Goal: Task Accomplishment & Management: Manage account settings

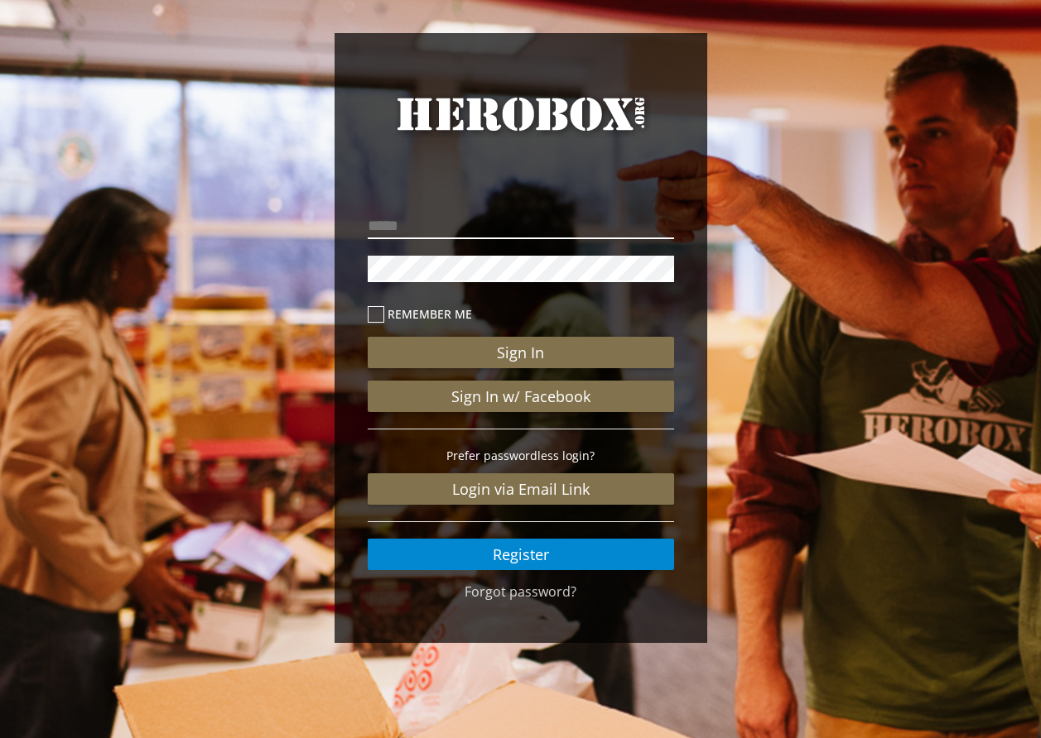
click at [465, 230] on input "email" at bounding box center [521, 226] width 306 height 26
type input "**********"
click at [368, 308] on icon at bounding box center [376, 314] width 17 height 17
click at [373, 312] on icon at bounding box center [376, 314] width 17 height 17
click at [378, 312] on icon at bounding box center [376, 314] width 17 height 17
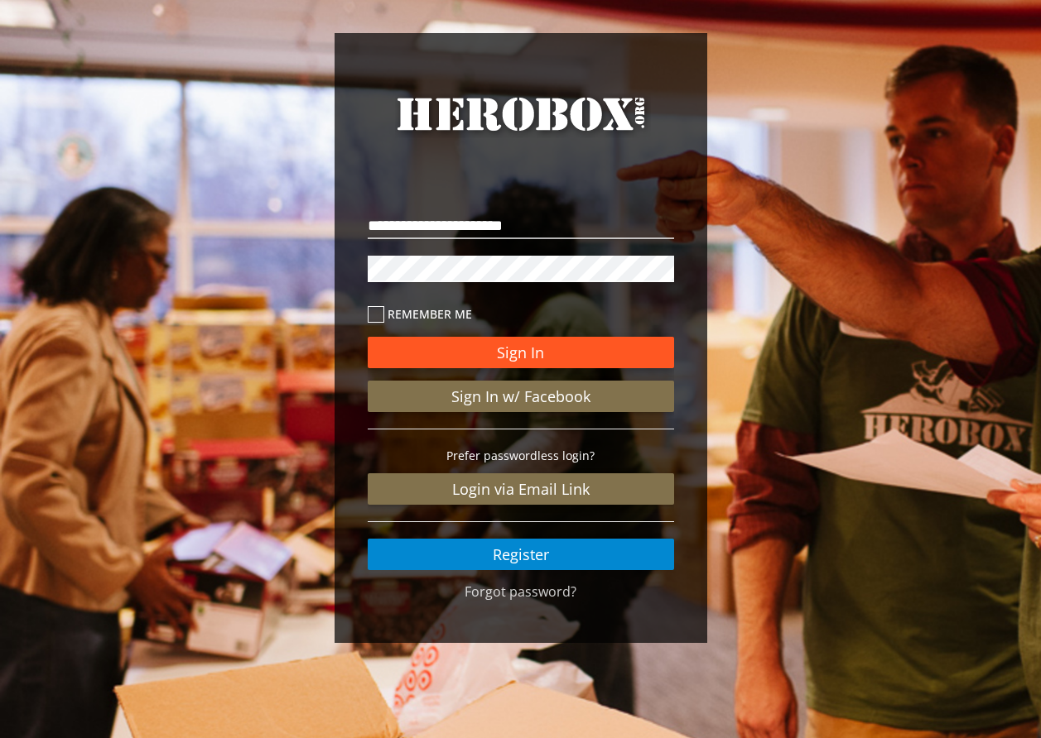
click at [536, 346] on button "Sign In" at bounding box center [521, 352] width 306 height 31
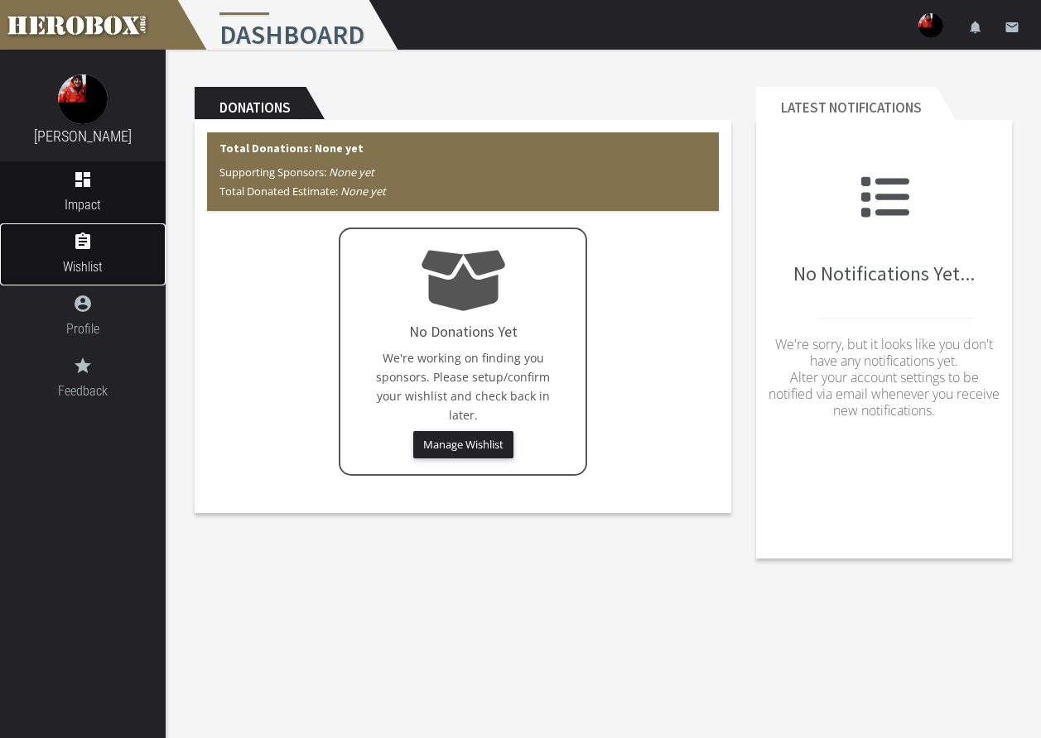
click at [84, 242] on icon "assignment" at bounding box center [83, 242] width 166 height 20
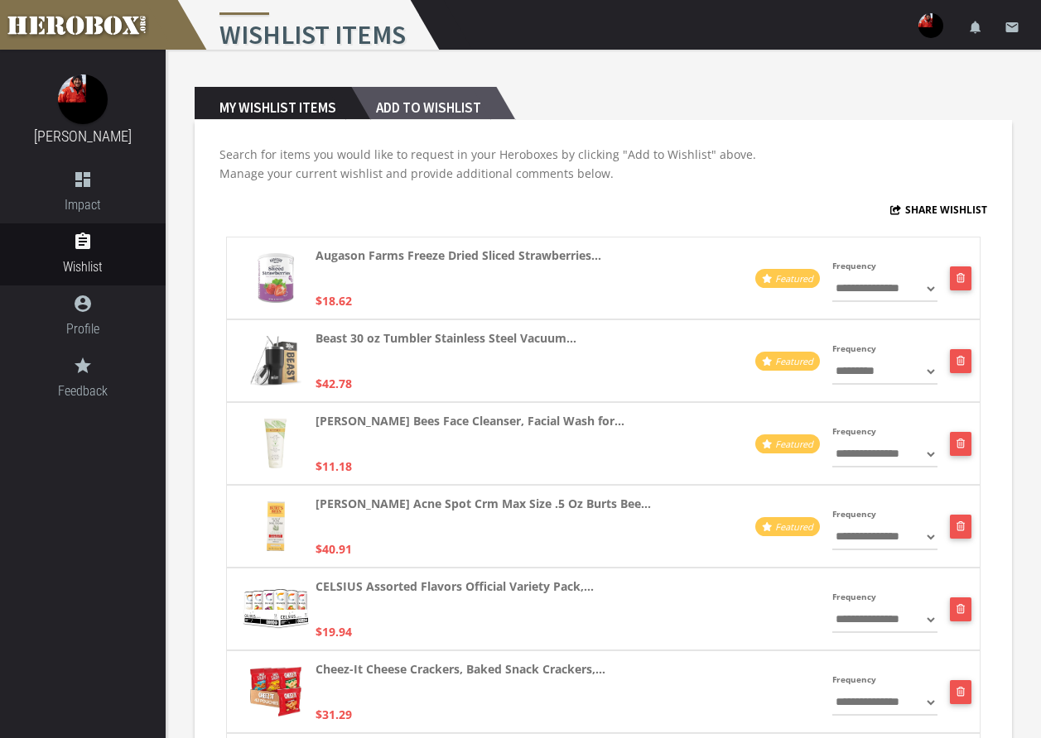
click at [400, 107] on h2 "Add to Wishlist" at bounding box center [423, 103] width 145 height 33
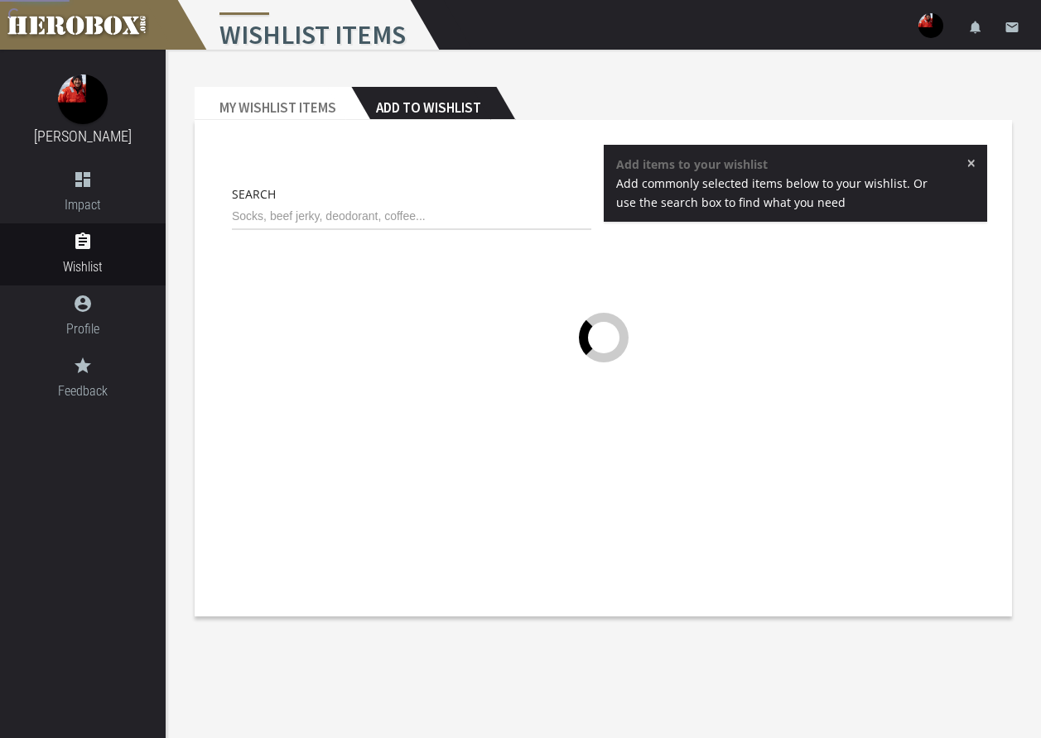
click at [368, 236] on div "Search" at bounding box center [411, 212] width 384 height 54
click at [364, 214] on input "text" at bounding box center [411, 217] width 359 height 26
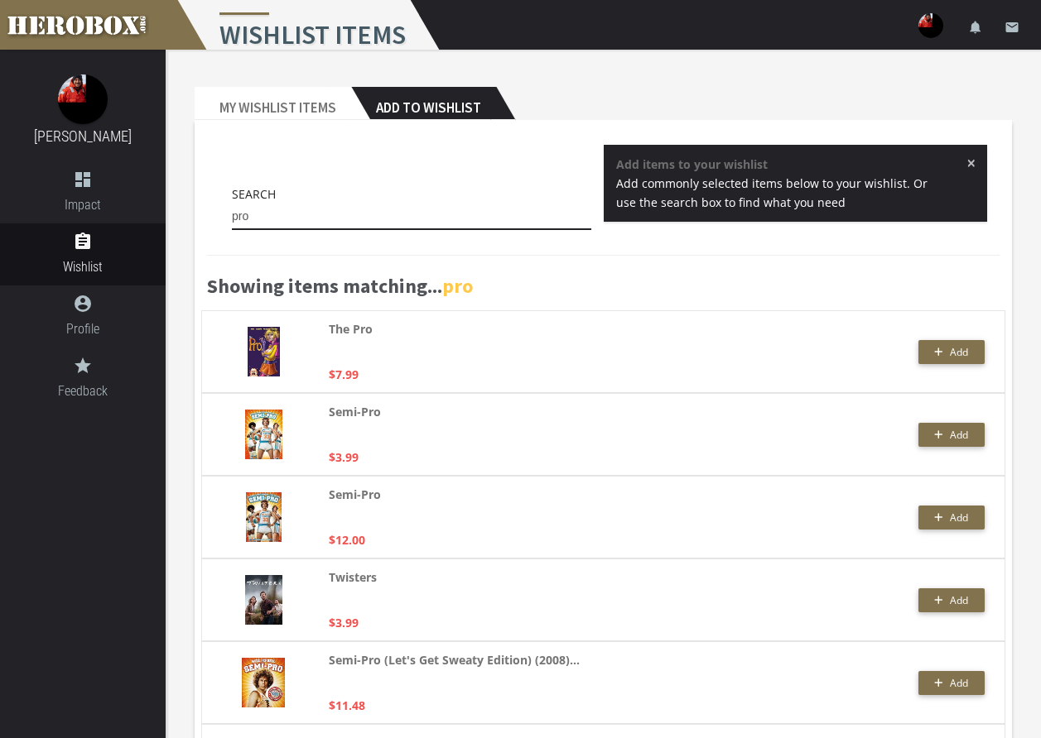
click at [297, 219] on input "pro" at bounding box center [411, 217] width 359 height 26
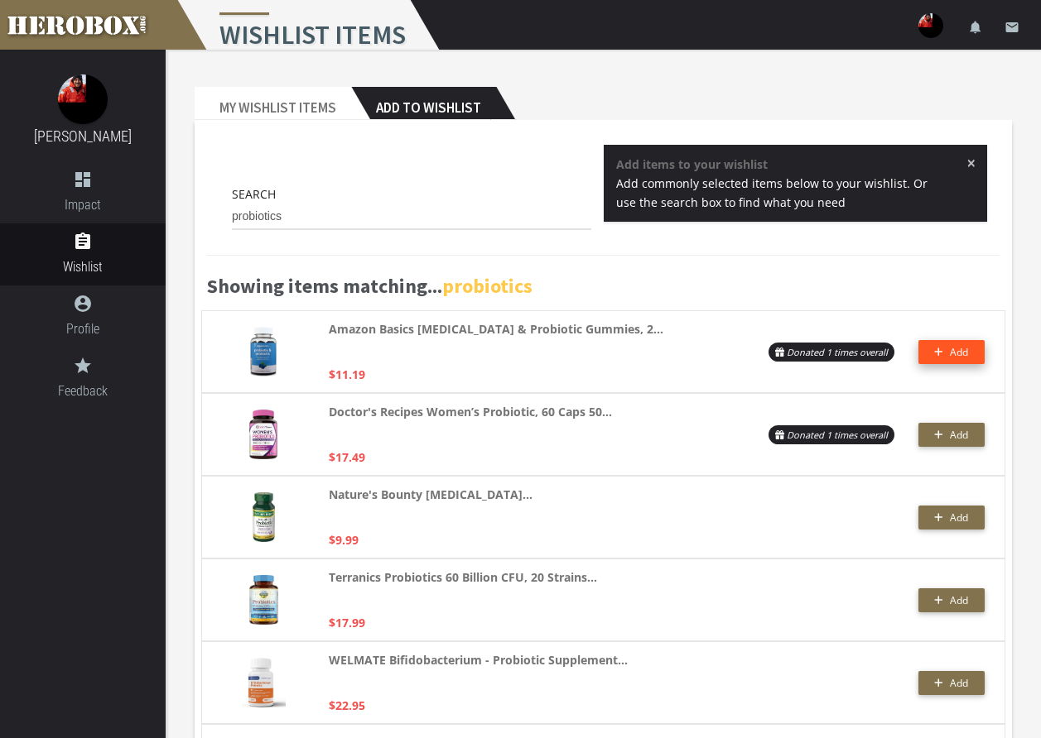
click at [948, 346] on span "Add" at bounding box center [951, 352] width 34 height 14
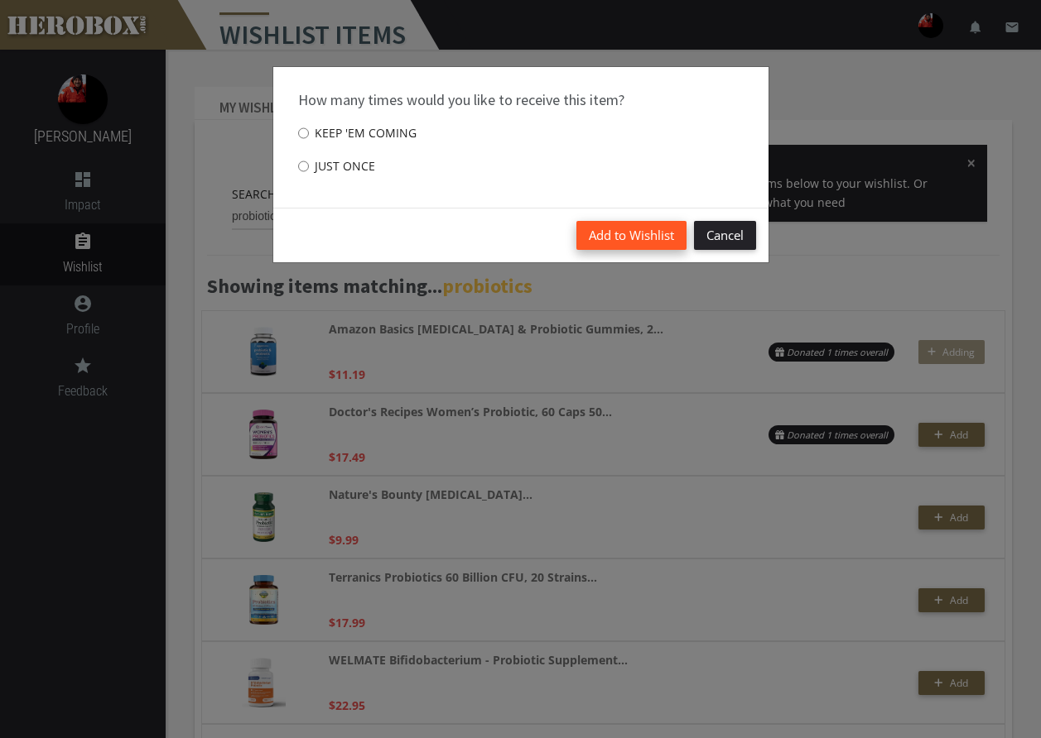
click at [635, 234] on button "Add to Wishlist" at bounding box center [631, 235] width 110 height 29
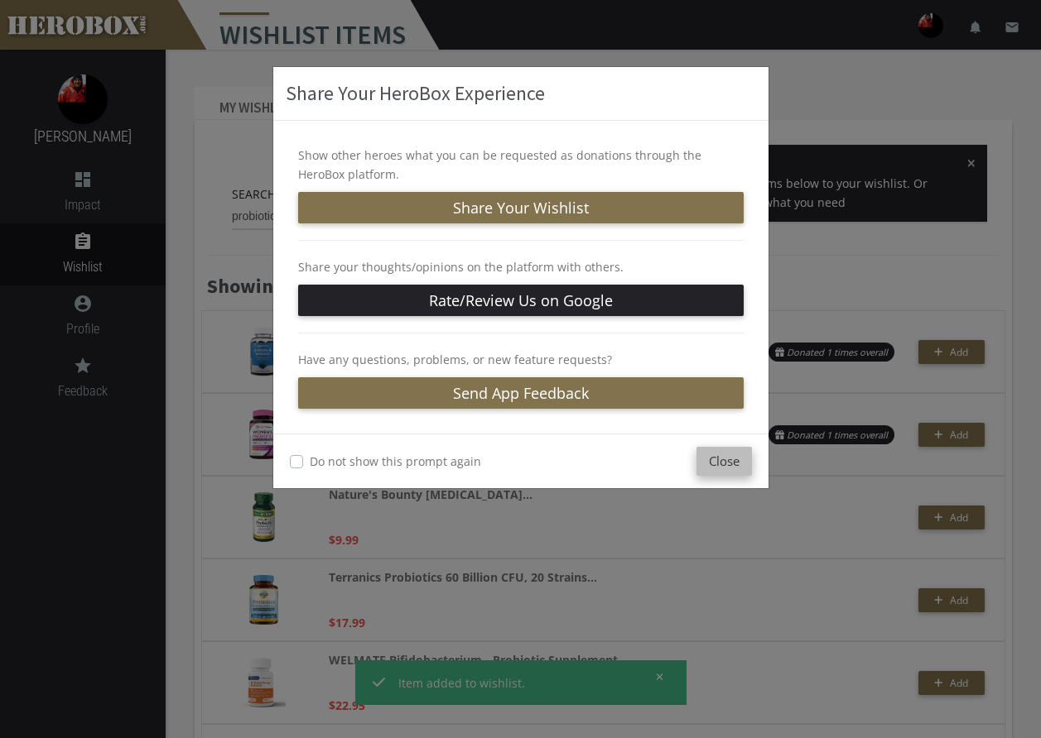
click at [704, 457] on button "Close" at bounding box center [723, 461] width 55 height 29
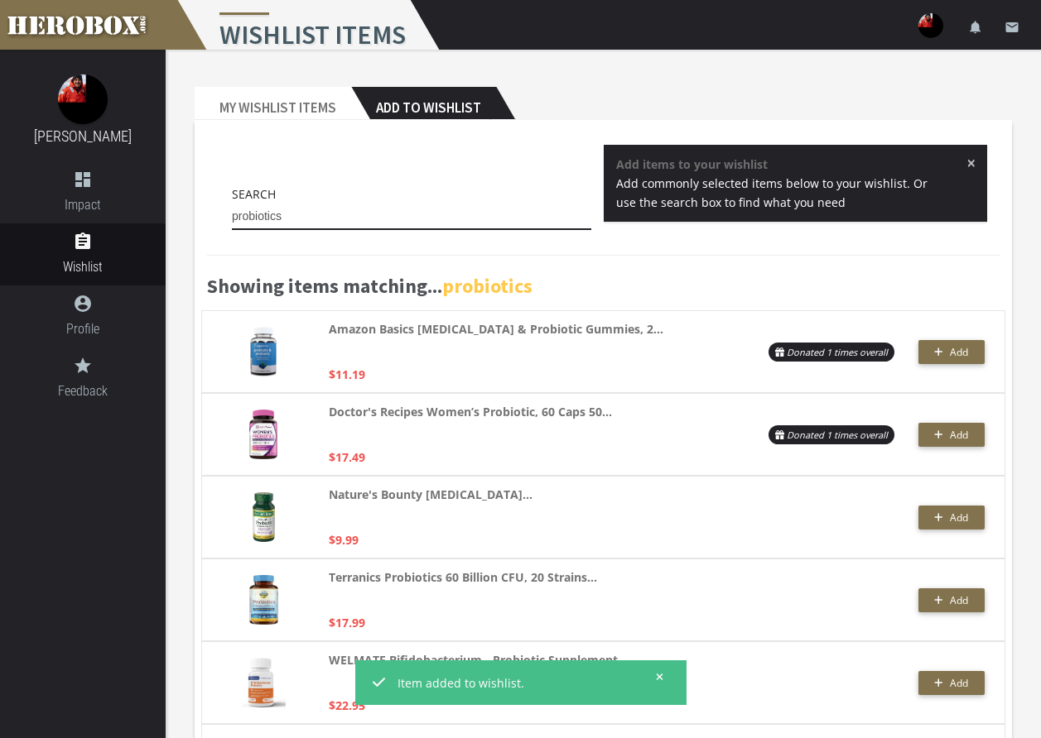
click at [526, 220] on input "probiotics" at bounding box center [411, 217] width 359 height 26
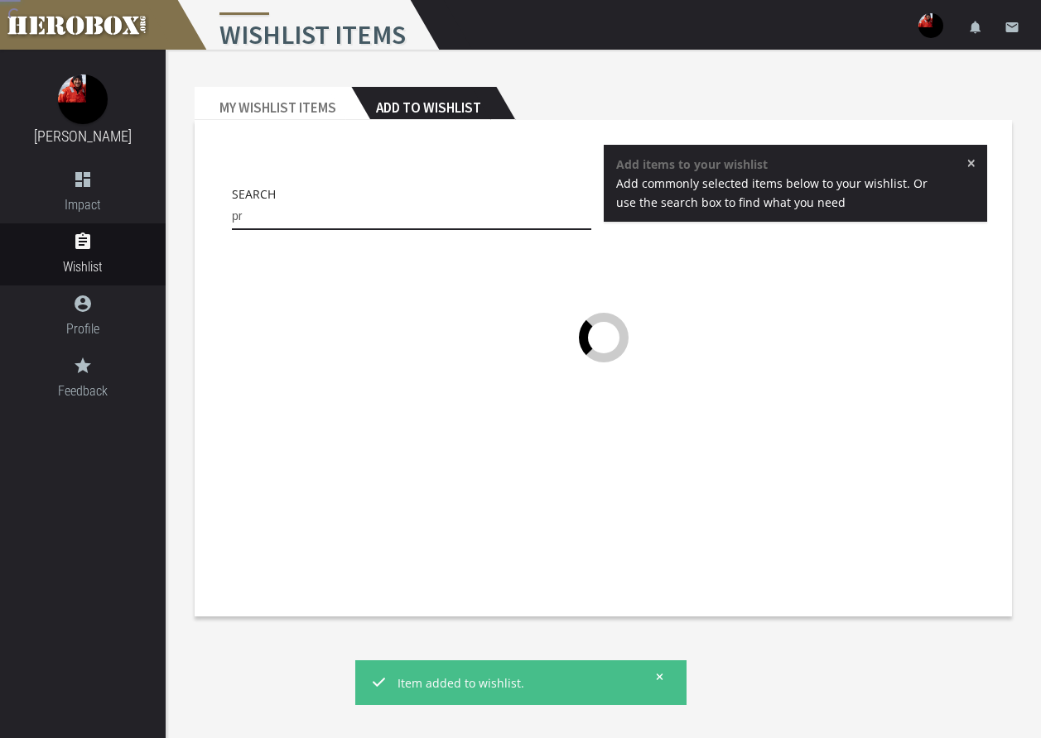
type input "p"
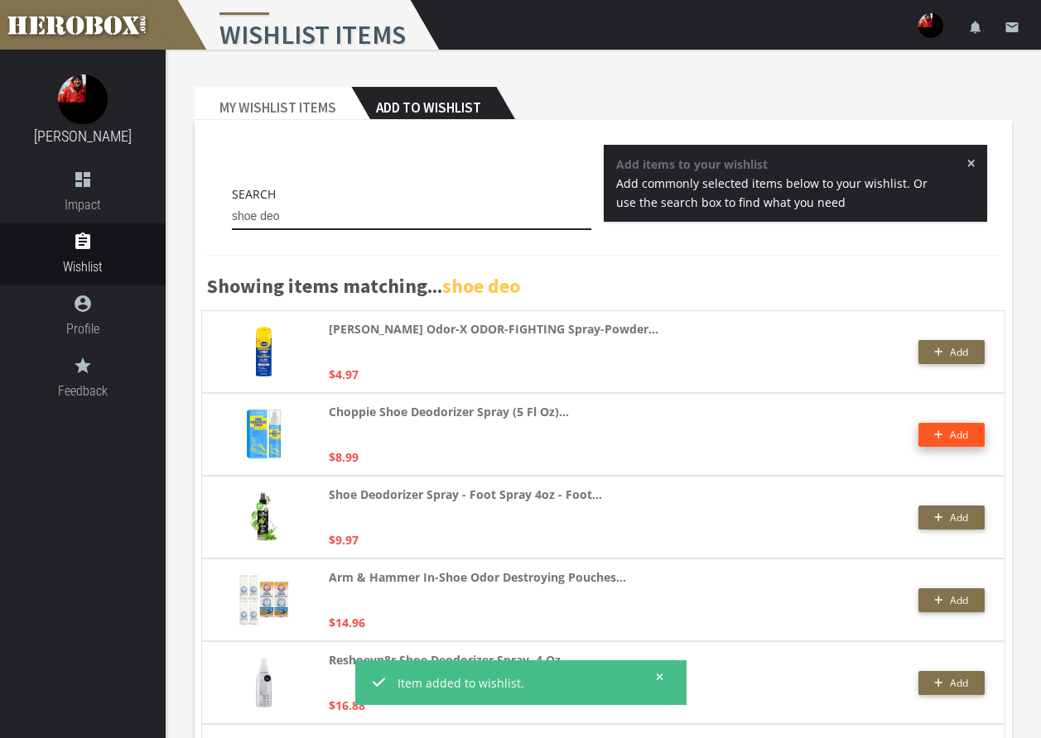
type input "shoe deo"
click at [955, 434] on span "Add" at bounding box center [959, 435] width 18 height 14
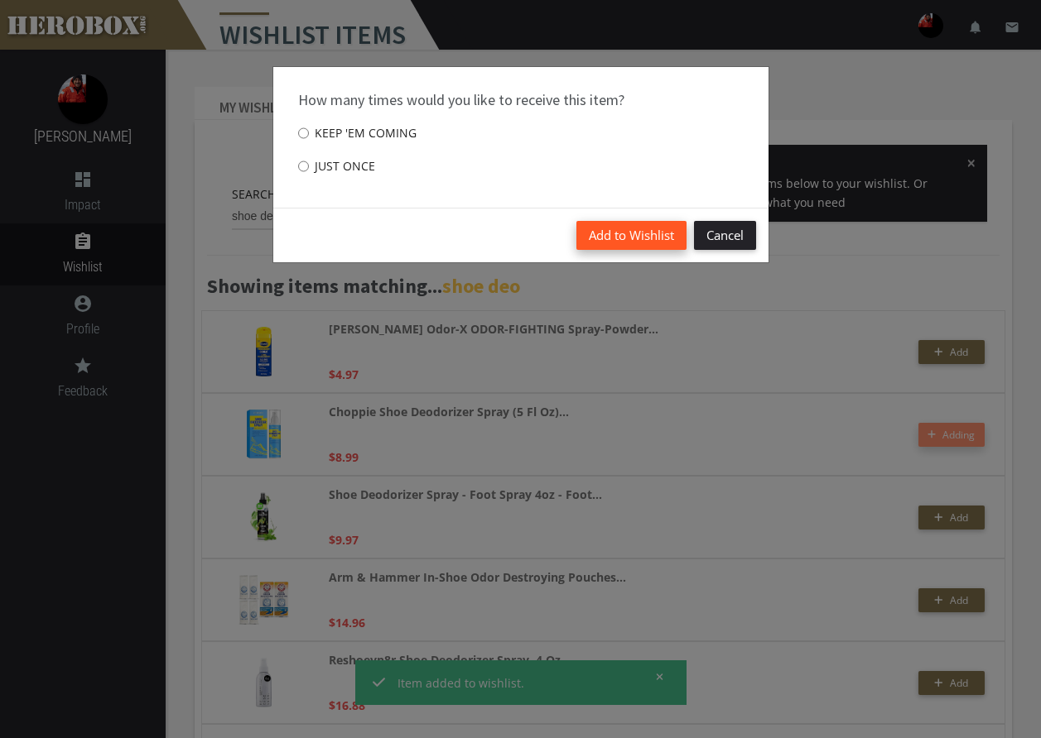
click at [668, 242] on button "Add to Wishlist" at bounding box center [631, 235] width 110 height 29
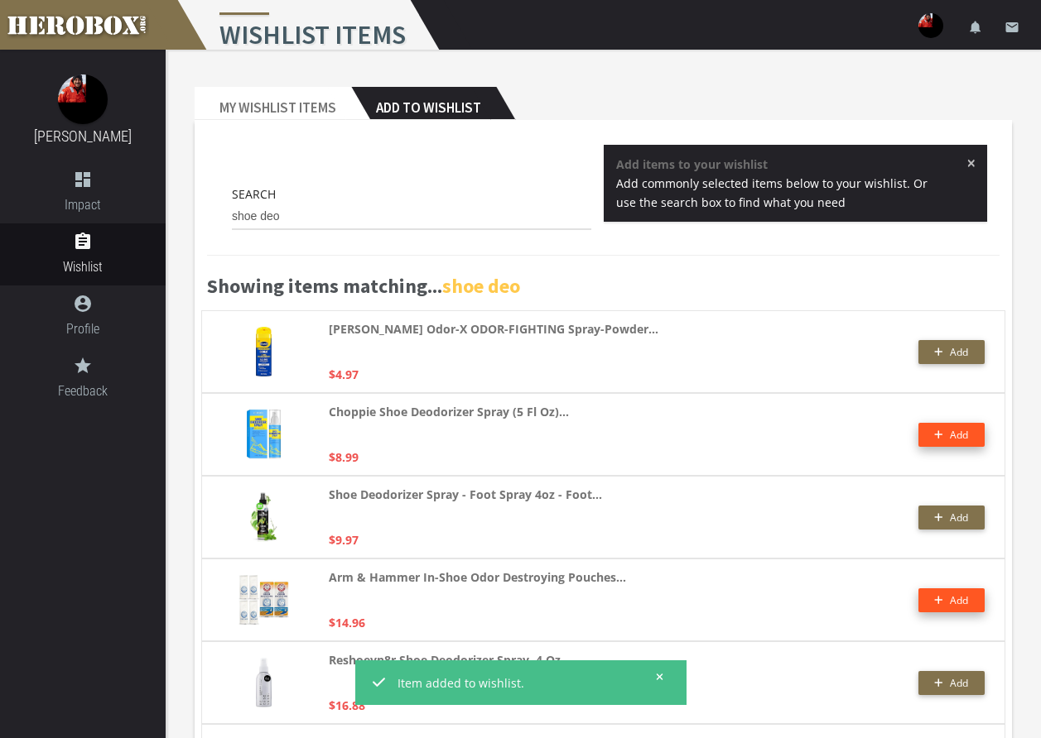
click at [965, 594] on span "Add" at bounding box center [959, 601] width 18 height 14
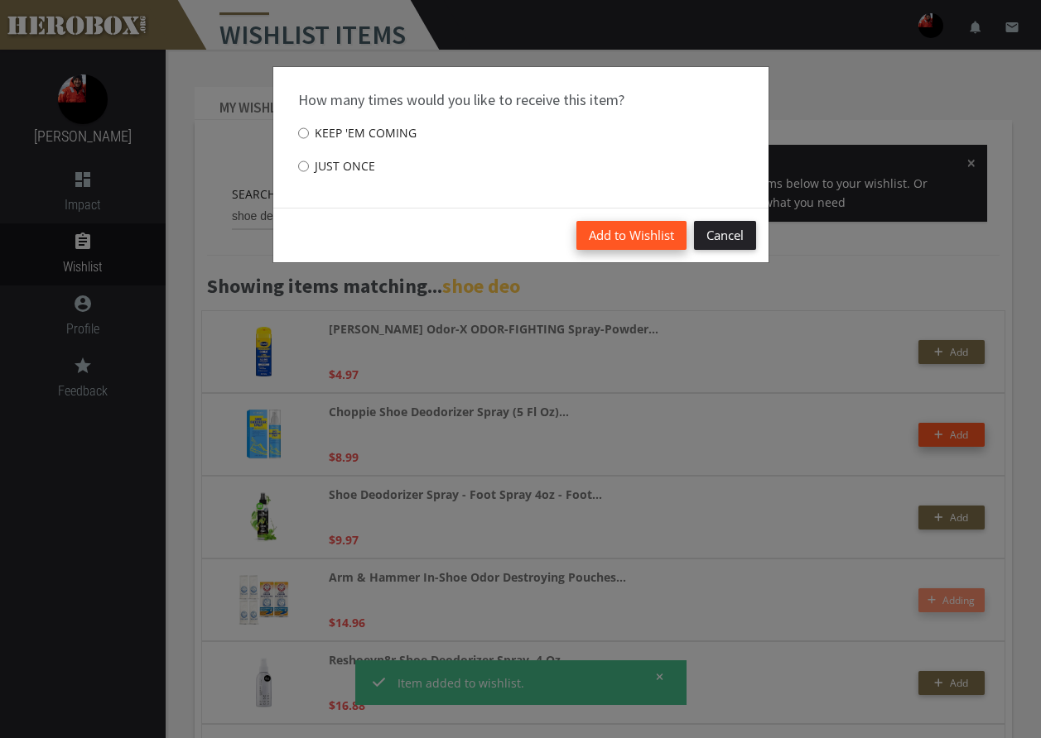
click at [652, 229] on button "Add to Wishlist" at bounding box center [631, 235] width 110 height 29
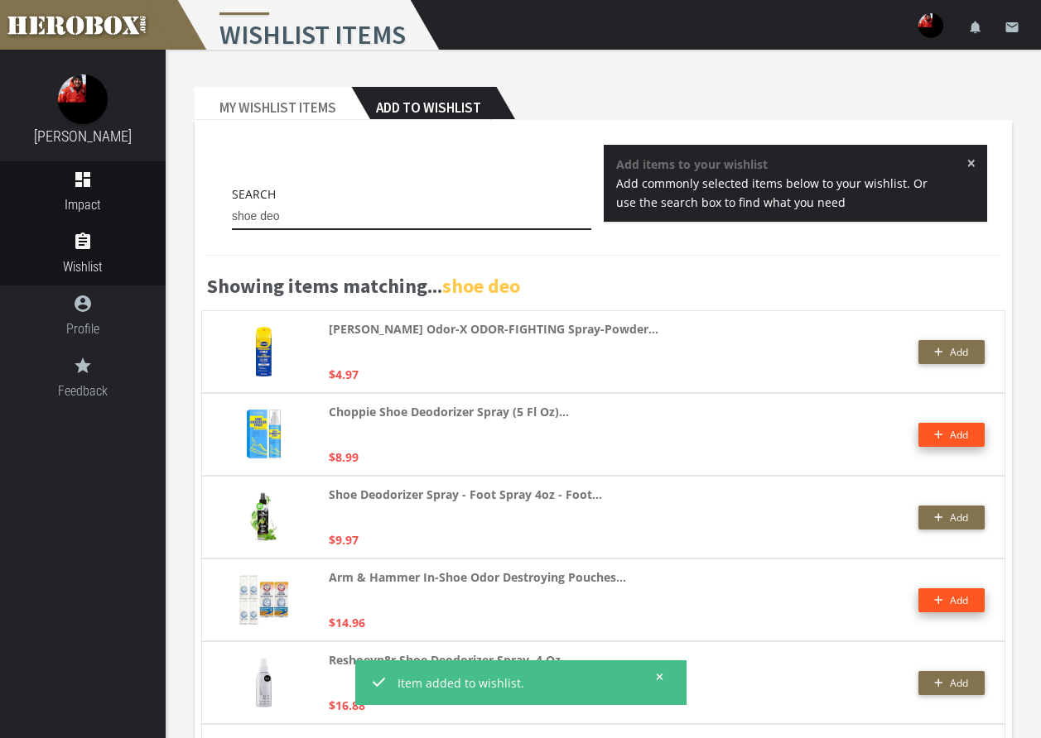
drag, startPoint x: 327, startPoint y: 218, endPoint x: 112, endPoint y: 190, distance: 217.0
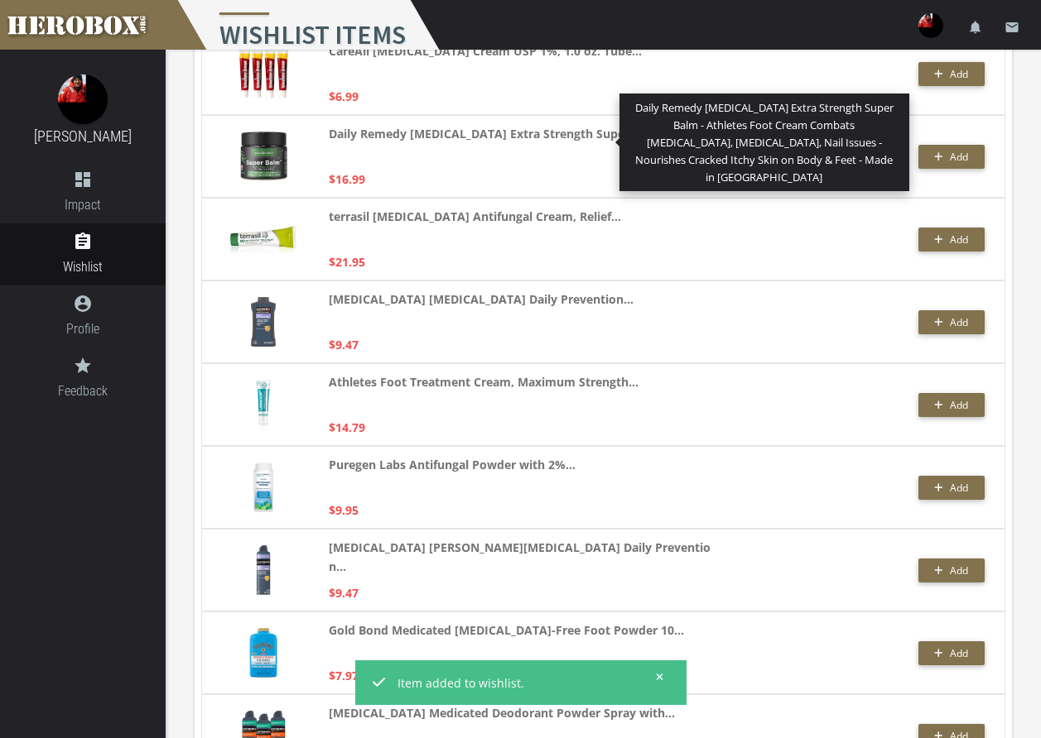
scroll to position [662, 0]
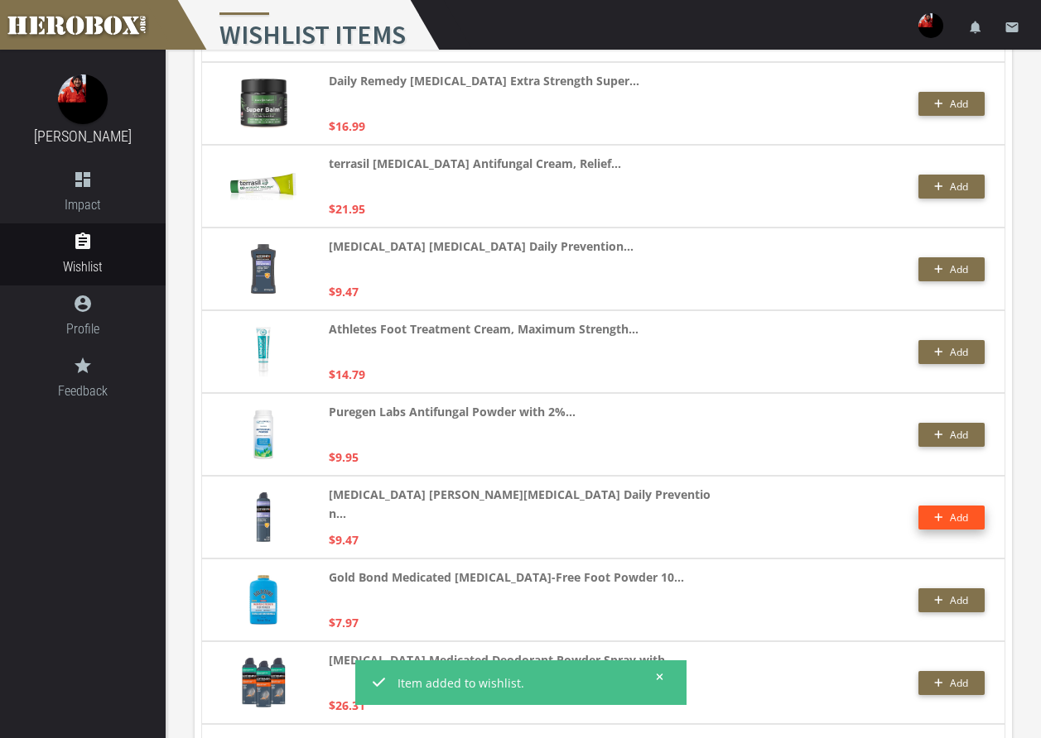
type input "athletes foot"
click at [946, 517] on button "Add" at bounding box center [951, 518] width 66 height 24
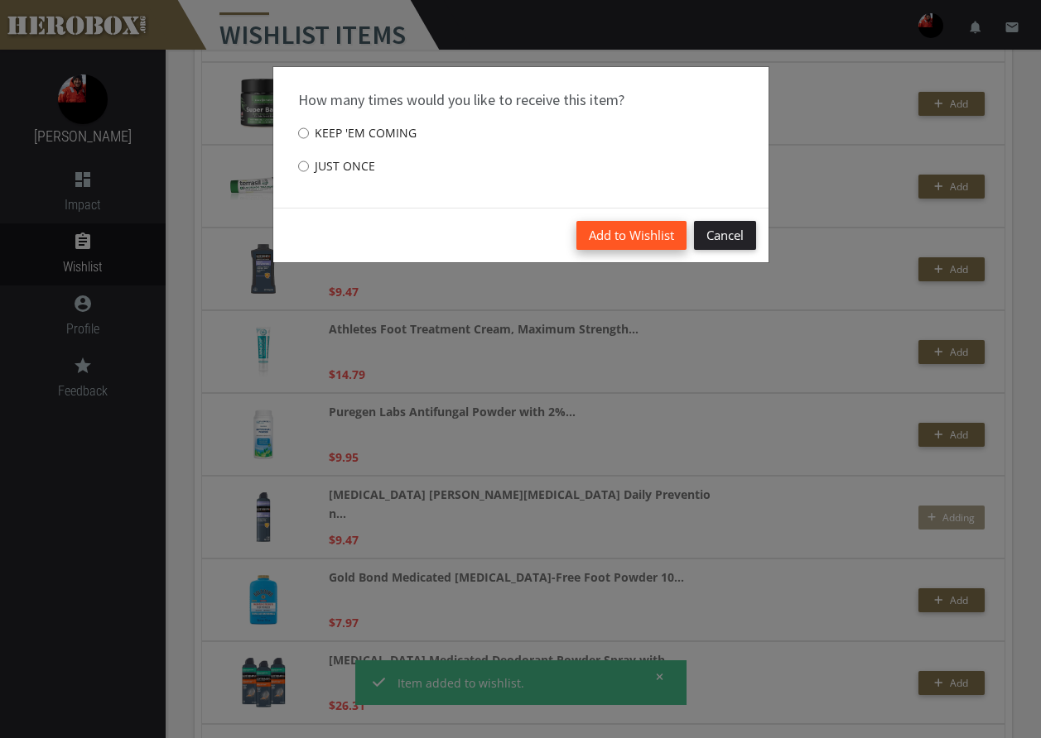
click at [645, 228] on button "Add to Wishlist" at bounding box center [631, 235] width 110 height 29
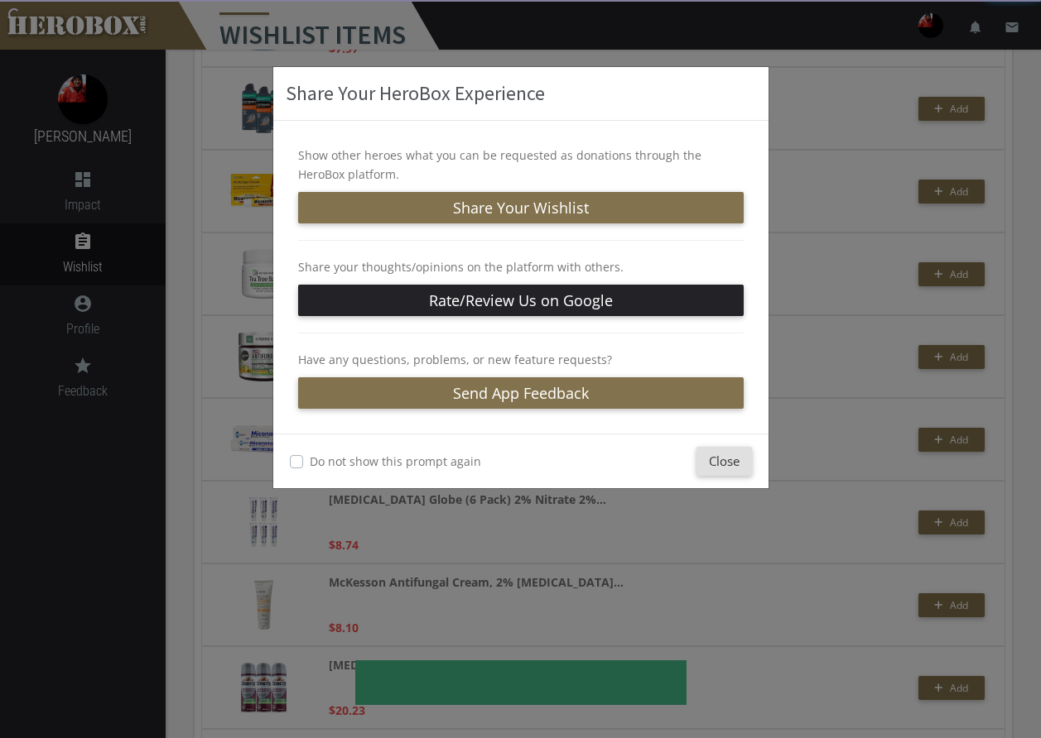
scroll to position [1242, 0]
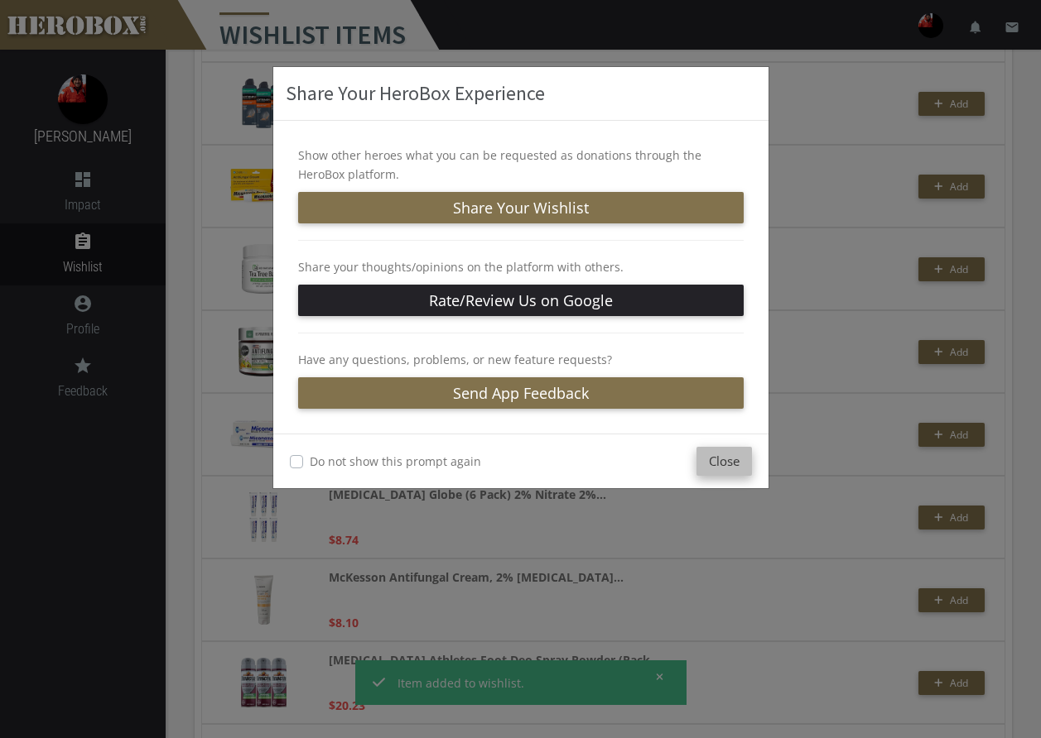
click at [734, 457] on button "Close" at bounding box center [723, 461] width 55 height 29
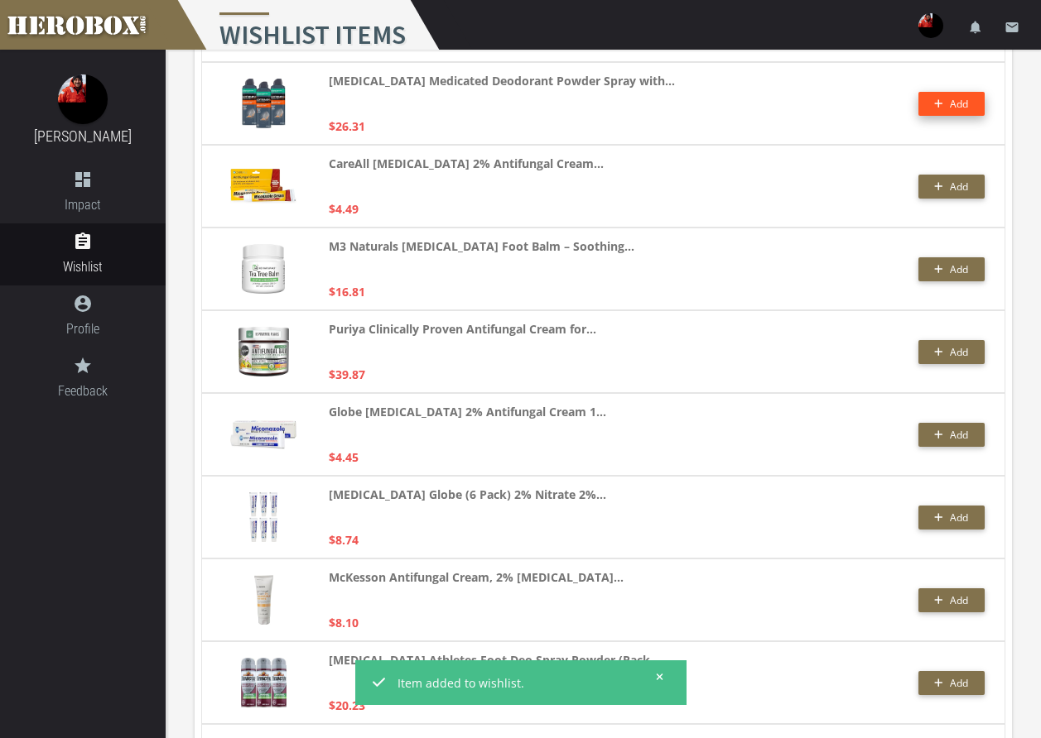
click at [953, 107] on button "Add" at bounding box center [951, 104] width 66 height 24
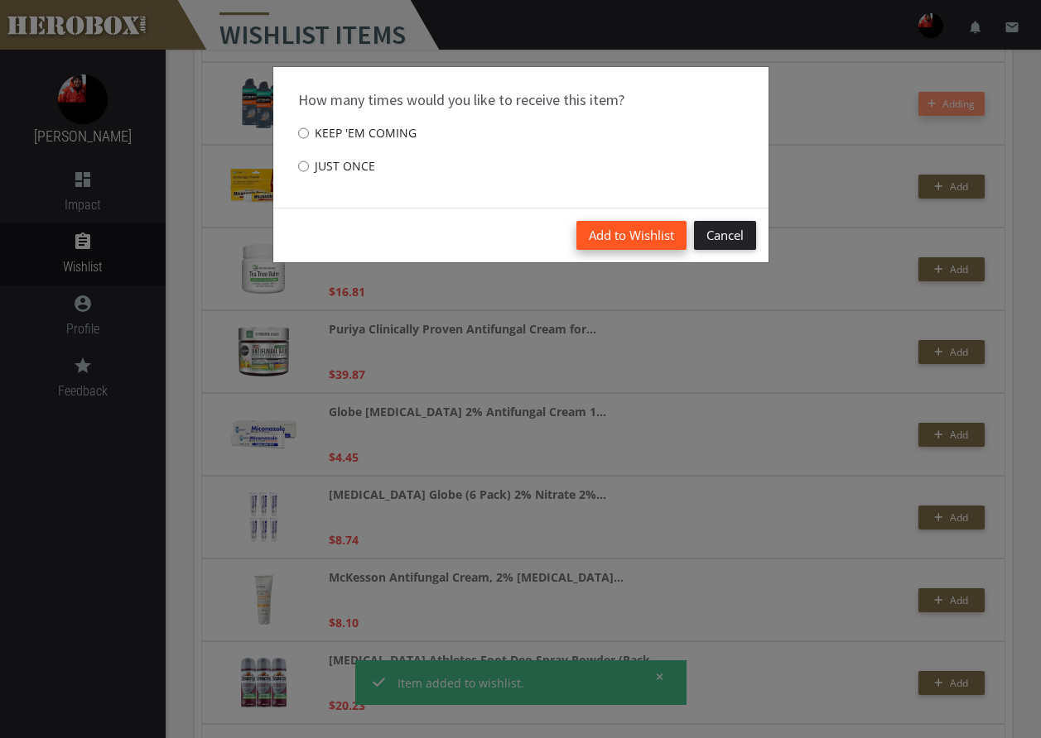
click at [639, 238] on button "Add to Wishlist" at bounding box center [631, 235] width 110 height 29
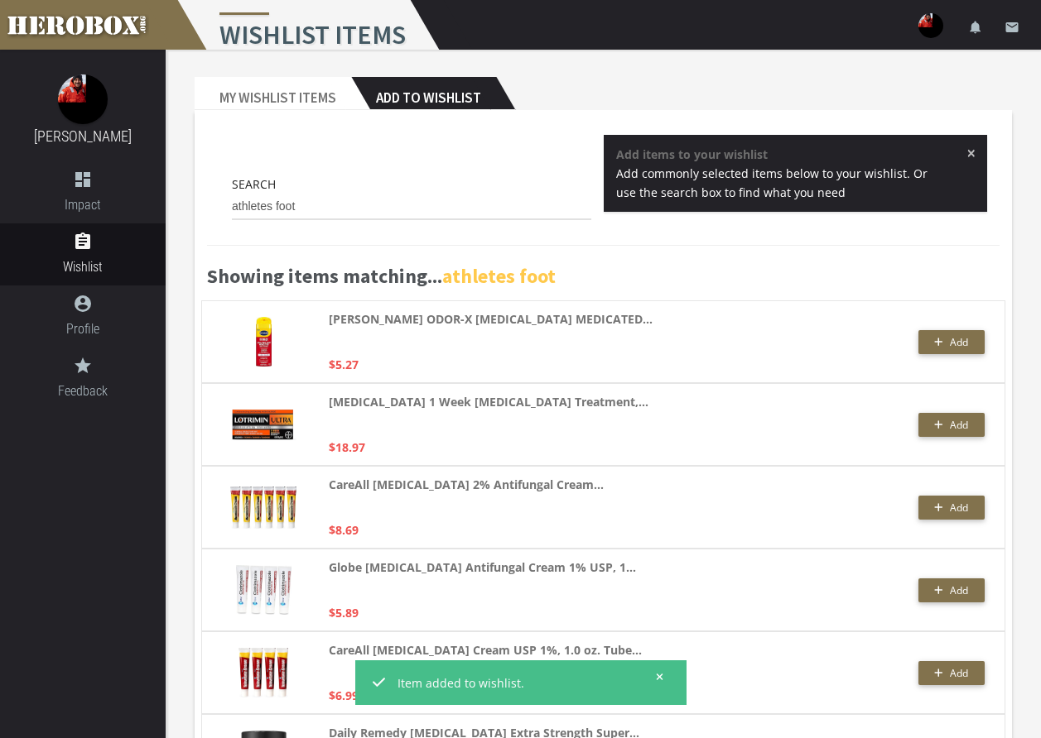
scroll to position [0, 0]
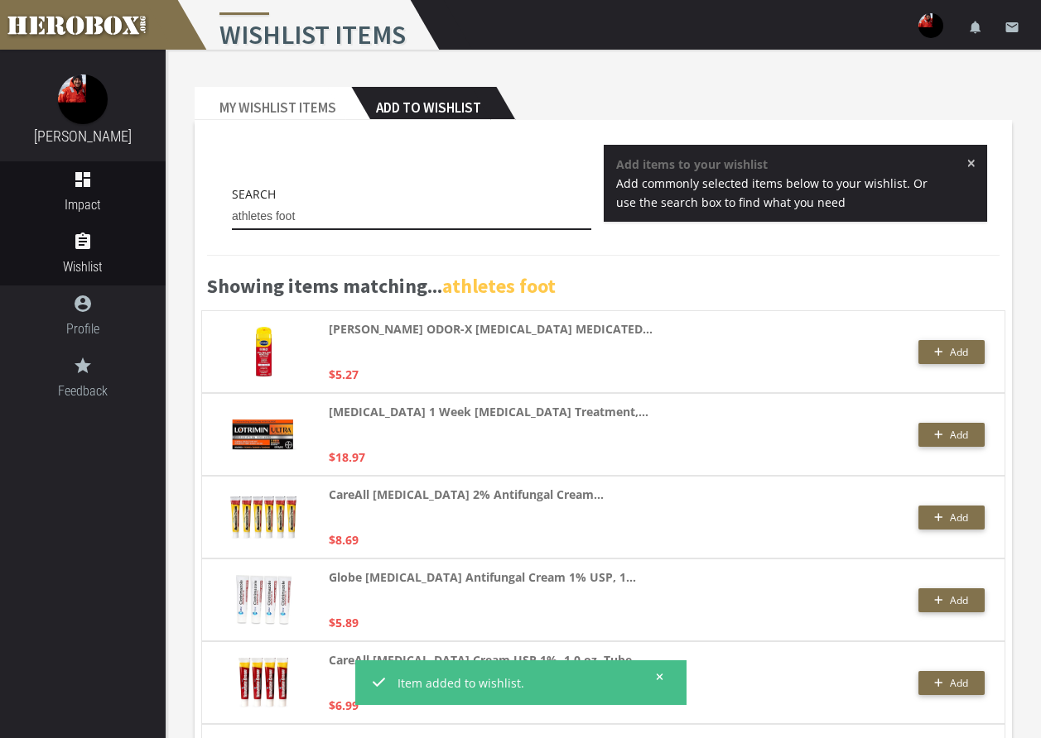
drag, startPoint x: 301, startPoint y: 214, endPoint x: 113, endPoint y: 179, distance: 191.3
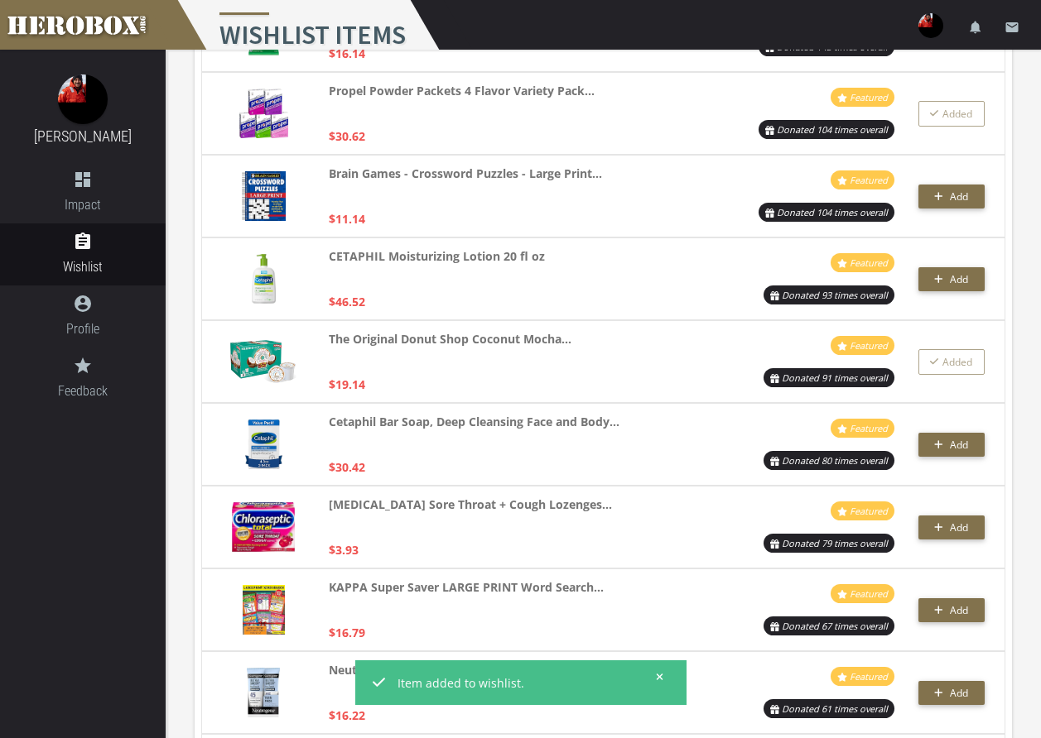
scroll to position [331, 0]
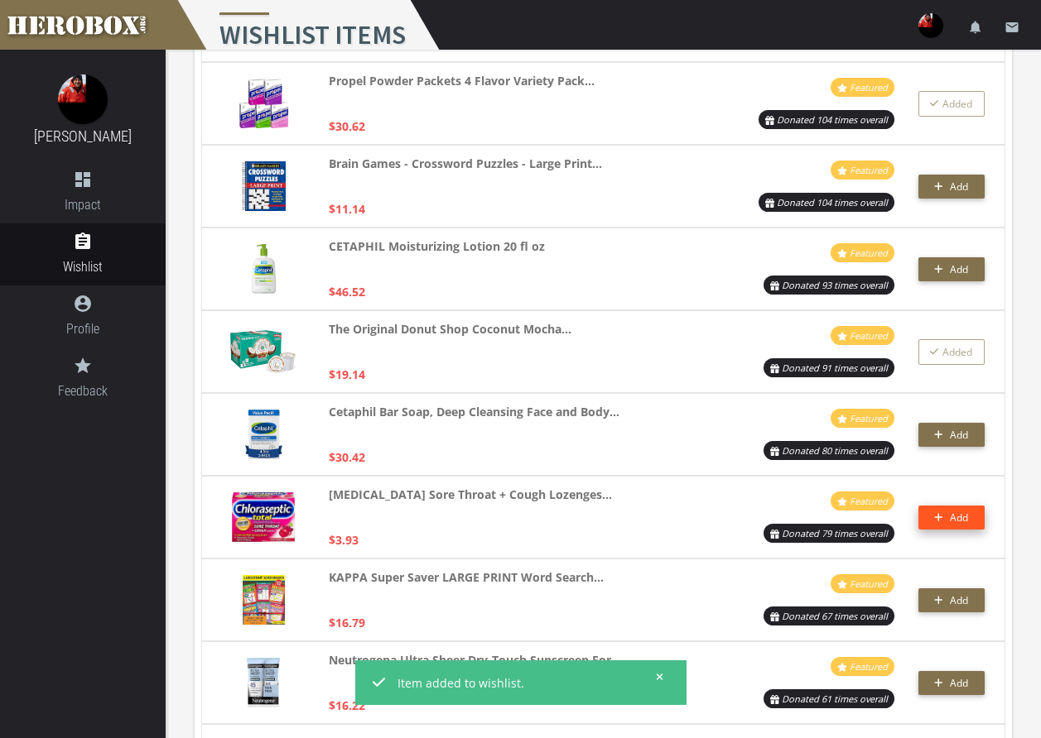
click at [955, 518] on button "Add" at bounding box center [951, 518] width 66 height 24
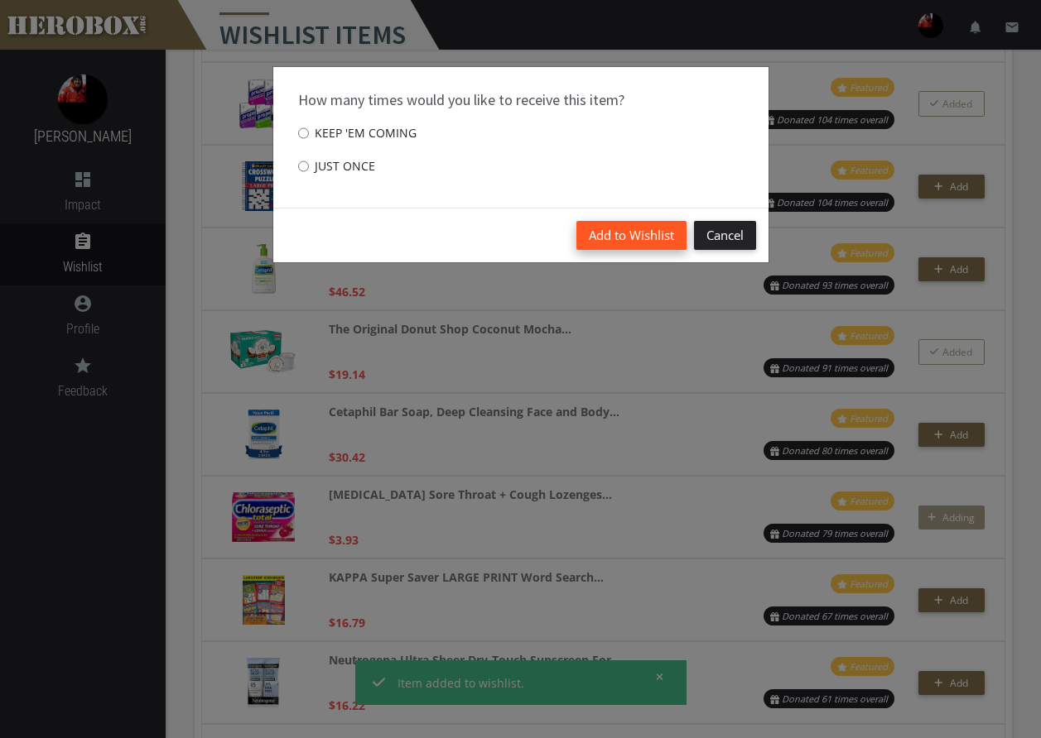
click at [604, 233] on button "Add to Wishlist" at bounding box center [631, 235] width 110 height 29
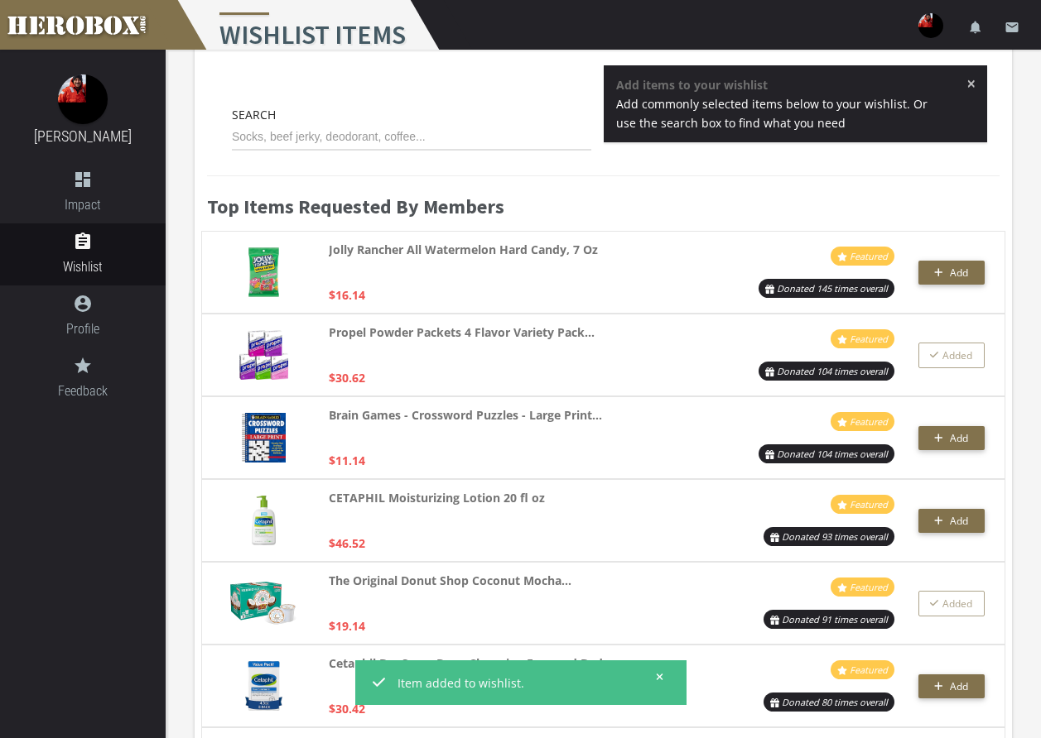
scroll to position [0, 0]
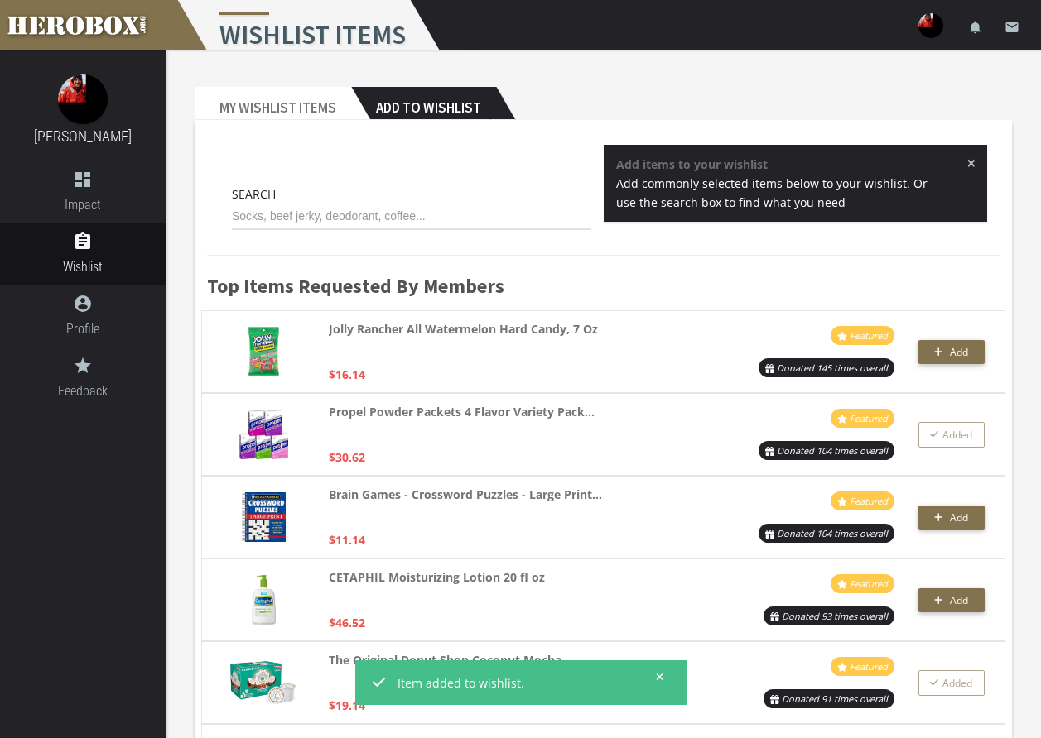
click at [318, 197] on div "Search" at bounding box center [411, 208] width 359 height 46
click at [318, 202] on div "Search" at bounding box center [411, 208] width 359 height 46
click at [321, 205] on input "text" at bounding box center [411, 217] width 359 height 26
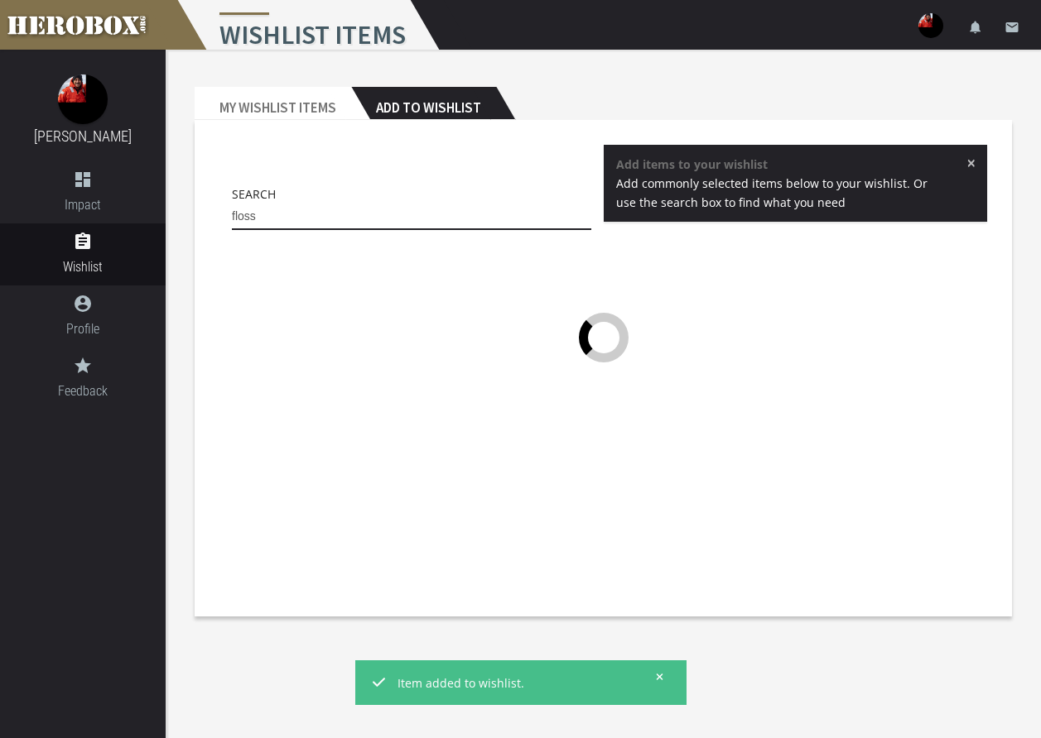
type input "floss"
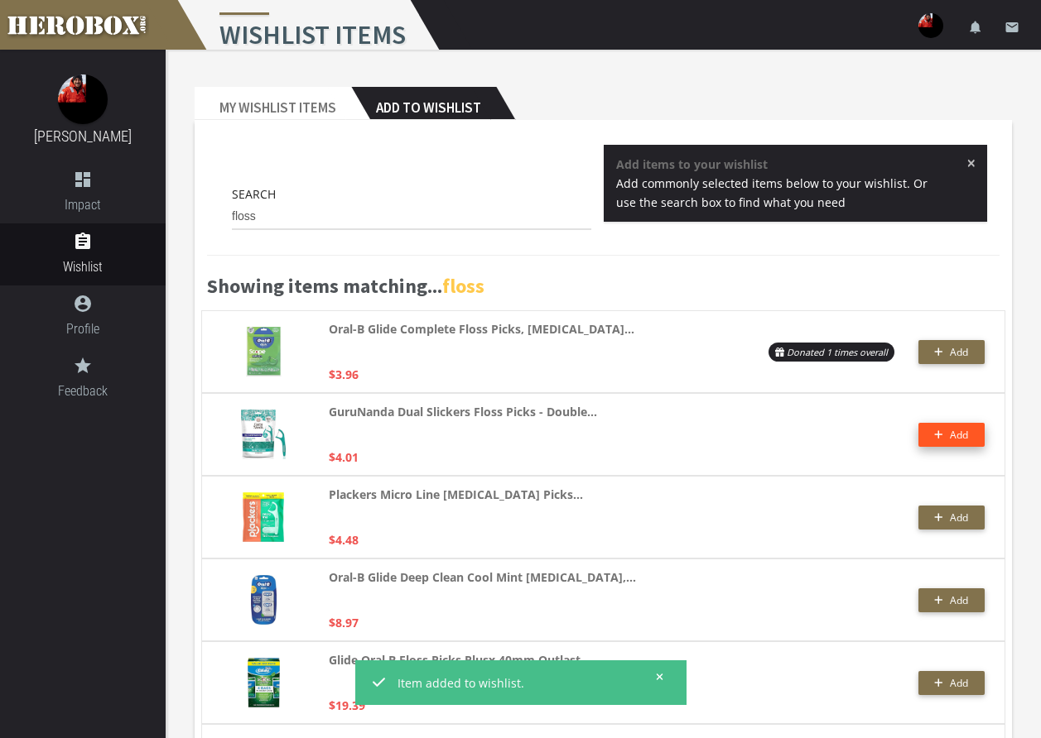
click at [971, 440] on button "Add" at bounding box center [951, 435] width 66 height 24
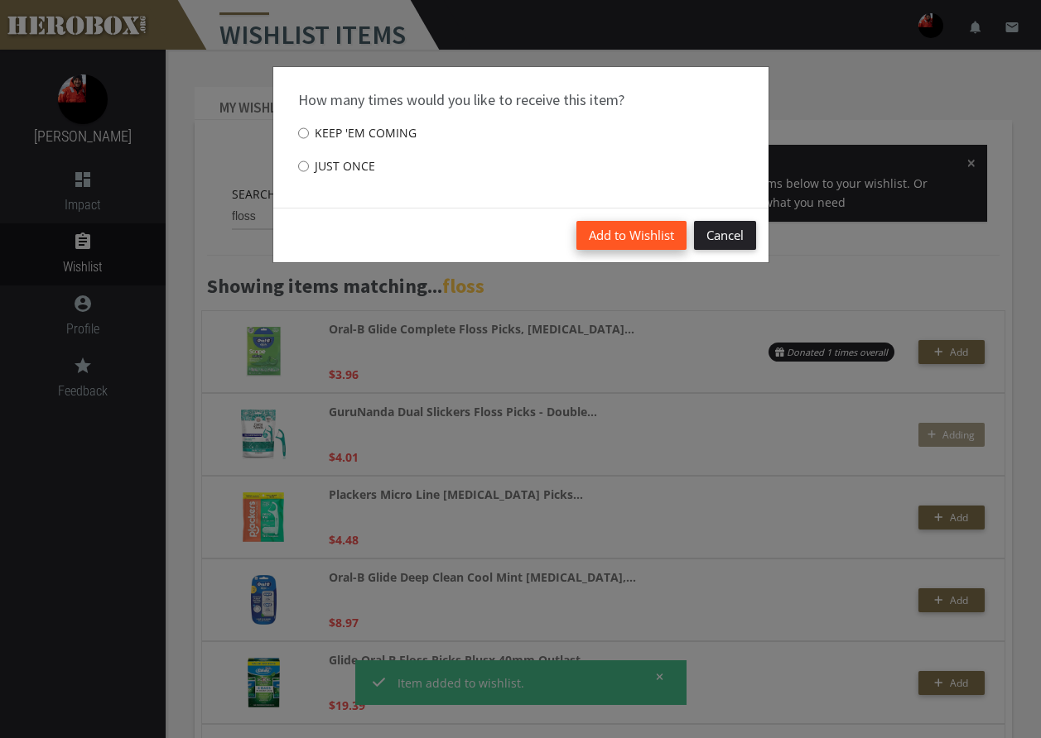
click at [653, 231] on button "Add to Wishlist" at bounding box center [631, 235] width 110 height 29
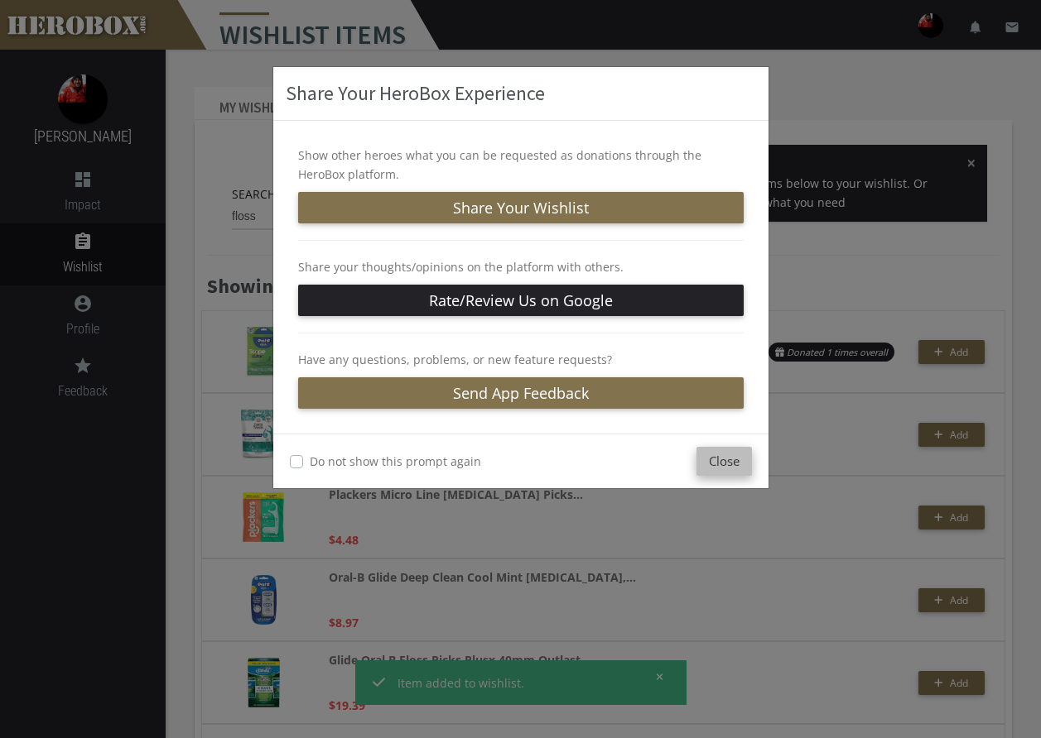
click at [738, 450] on button "Close" at bounding box center [723, 461] width 55 height 29
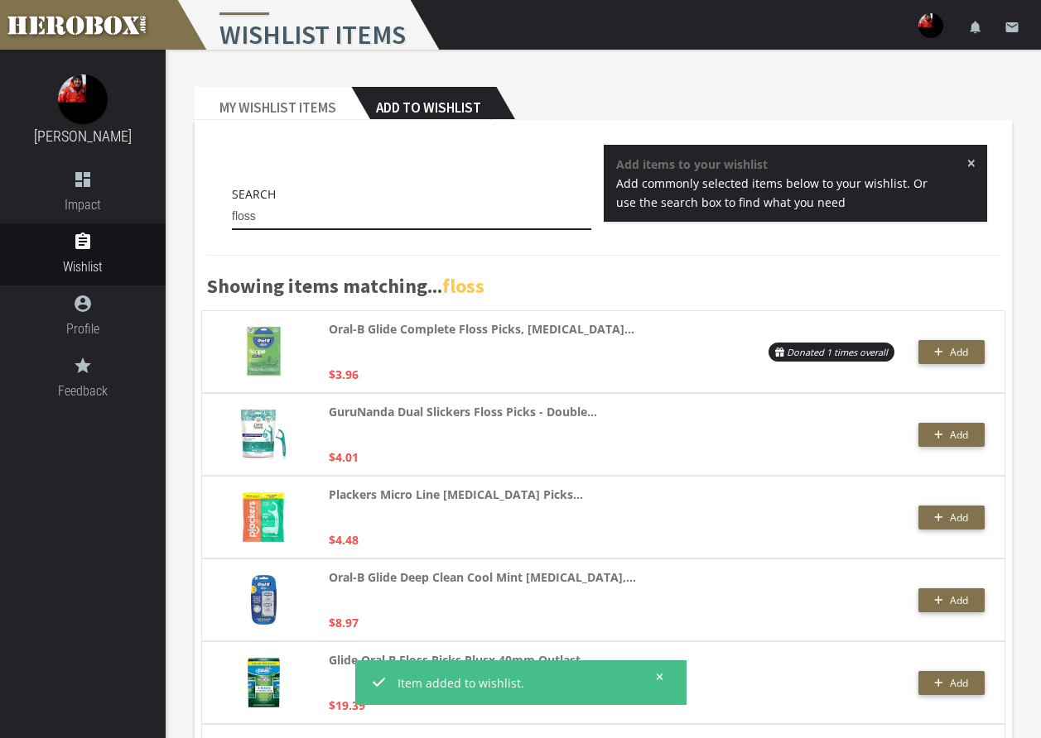
drag, startPoint x: 214, startPoint y: 203, endPoint x: 184, endPoint y: 201, distance: 29.8
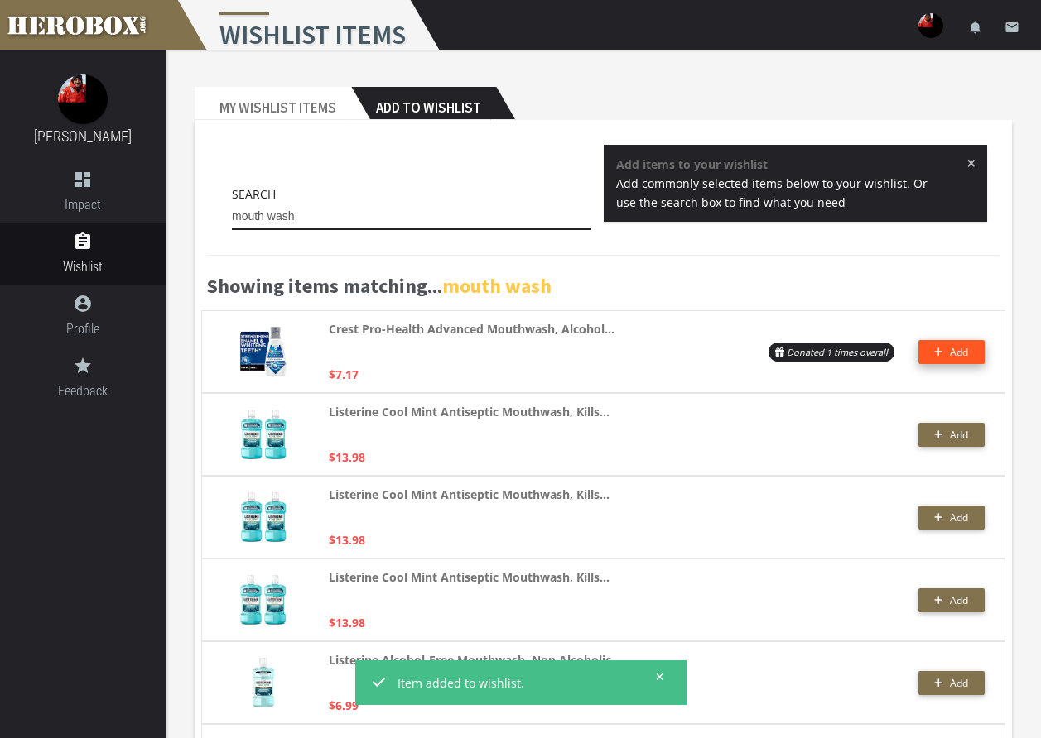
type input "mouth wash"
click at [955, 349] on span "Add" at bounding box center [959, 352] width 18 height 14
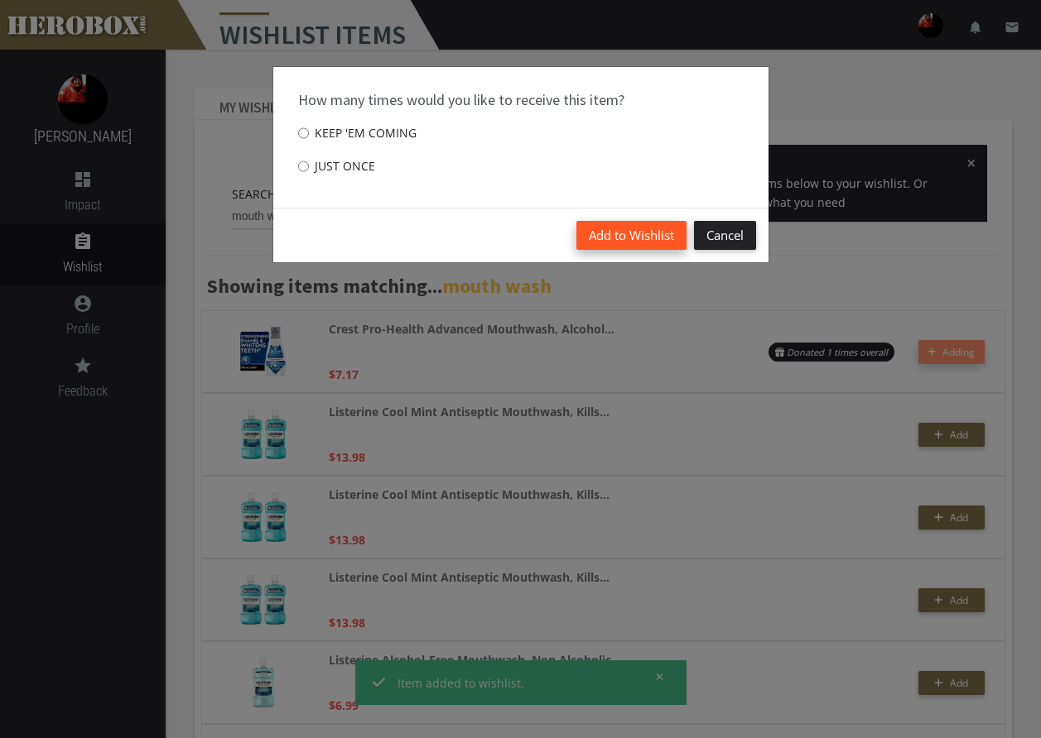
click at [616, 234] on button "Add to Wishlist" at bounding box center [631, 235] width 110 height 29
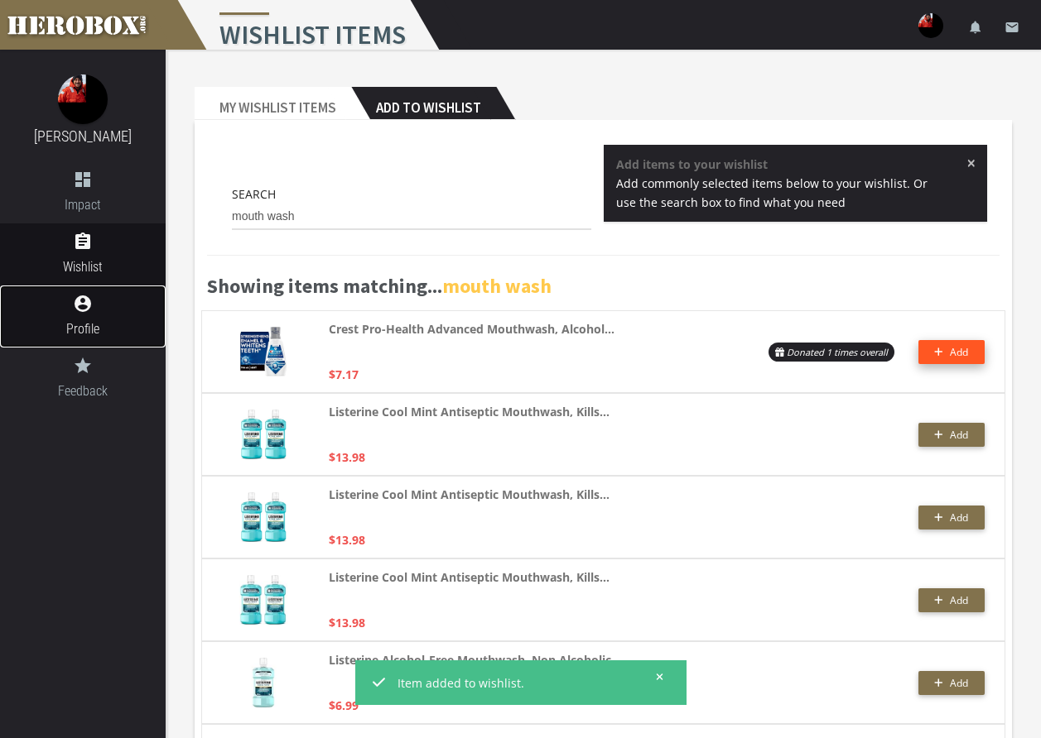
drag, startPoint x: 84, startPoint y: 324, endPoint x: 154, endPoint y: 310, distance: 71.8
click at [84, 324] on span "Profile" at bounding box center [83, 329] width 166 height 21
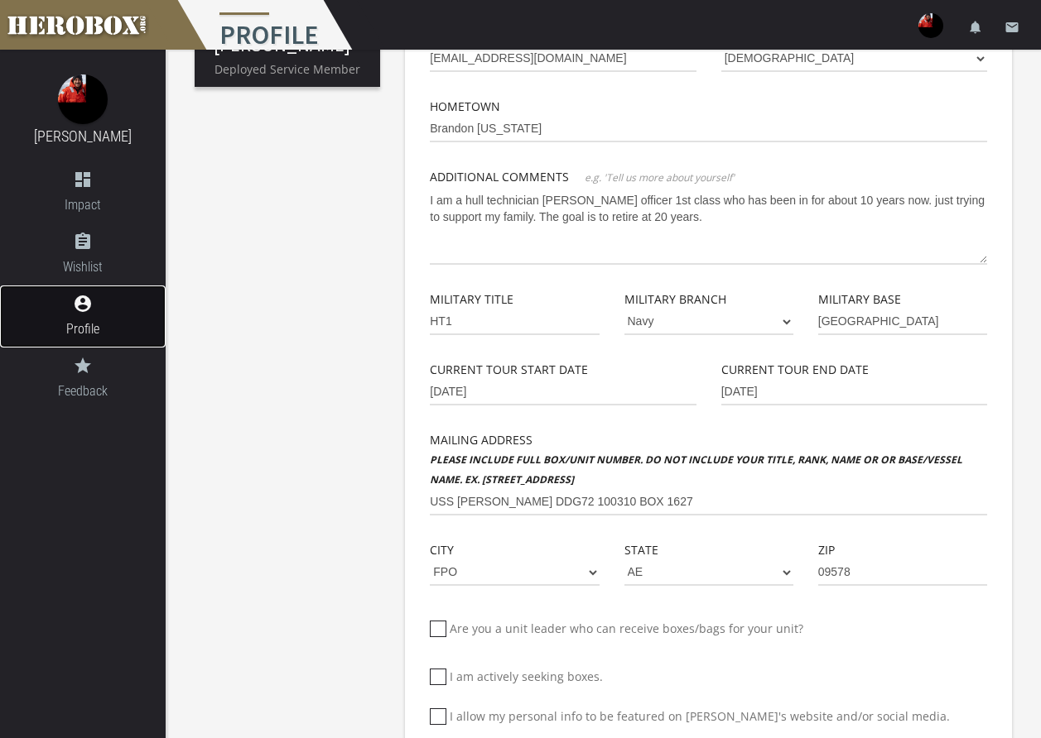
scroll to position [331, 0]
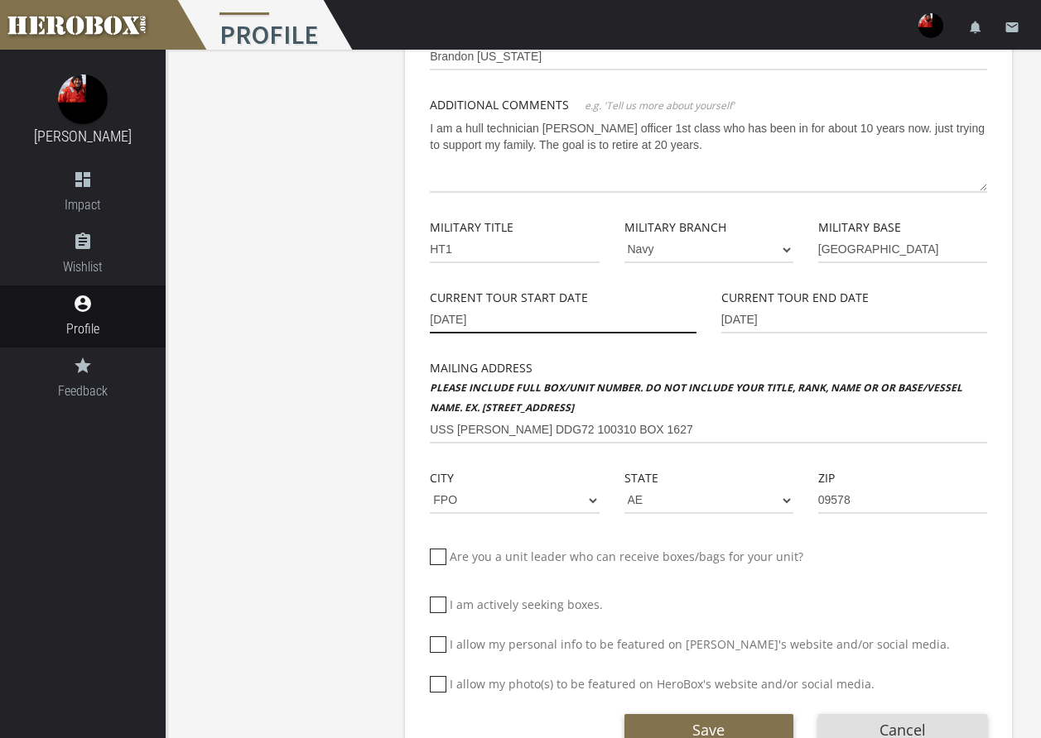
click at [525, 321] on input "[DATE]" at bounding box center [563, 320] width 266 height 26
click at [488, 319] on input "[DATE]" at bounding box center [563, 320] width 266 height 26
drag, startPoint x: 494, startPoint y: 323, endPoint x: 254, endPoint y: 324, distance: 240.1
click at [254, 324] on div "[PERSON_NAME] Deployed Service Member Basic Info Profile Image First Name [PERS…" at bounding box center [603, 254] width 875 height 1070
type input "[DATE]"
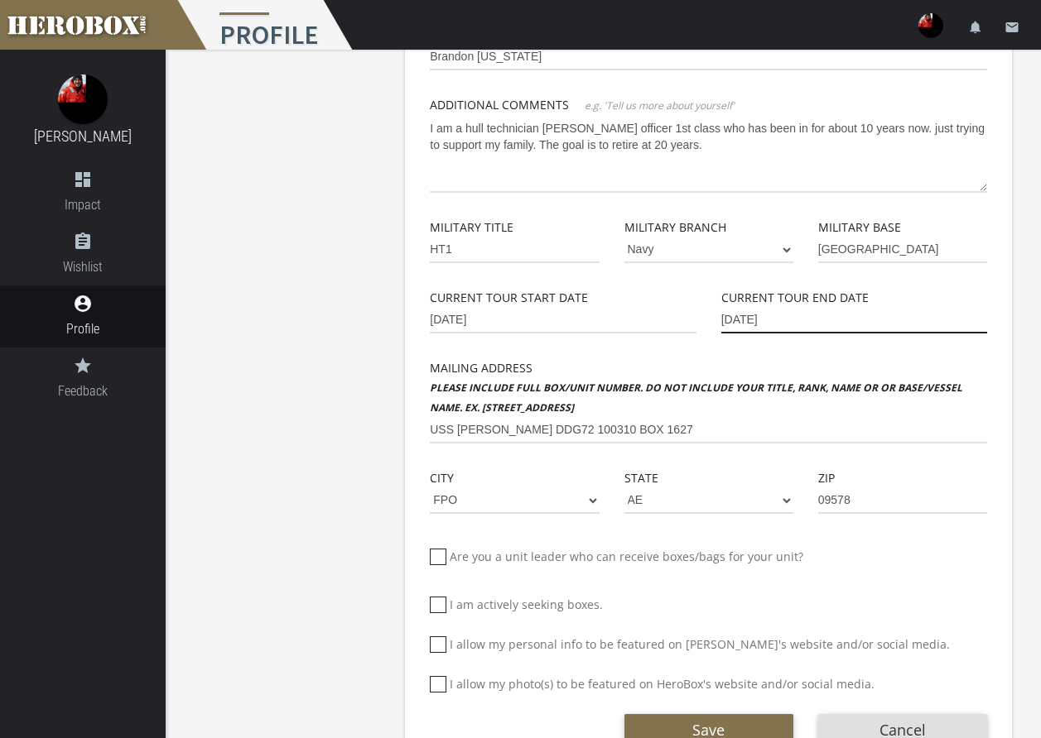
click at [777, 318] on input "[DATE]" at bounding box center [854, 320] width 266 height 26
drag, startPoint x: 782, startPoint y: 319, endPoint x: 669, endPoint y: 305, distance: 114.2
click at [669, 305] on div "Current Tour Start Date [DATE] Current Tour End Date [DATE]" at bounding box center [708, 323] width 582 height 70
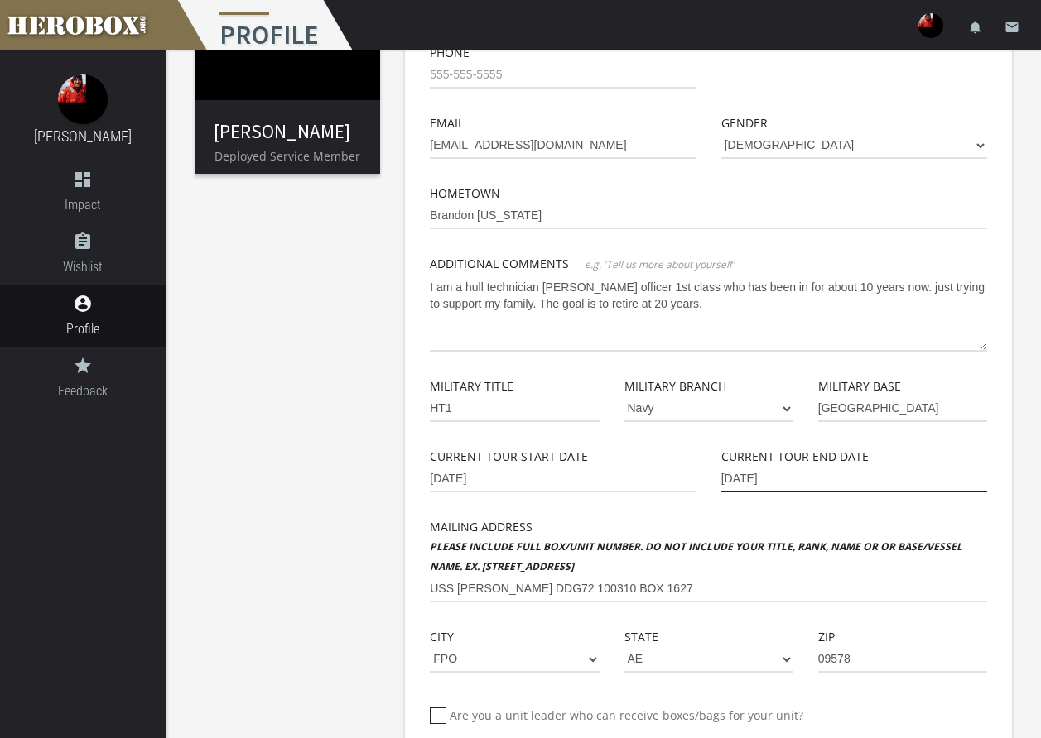
scroll to position [166, 0]
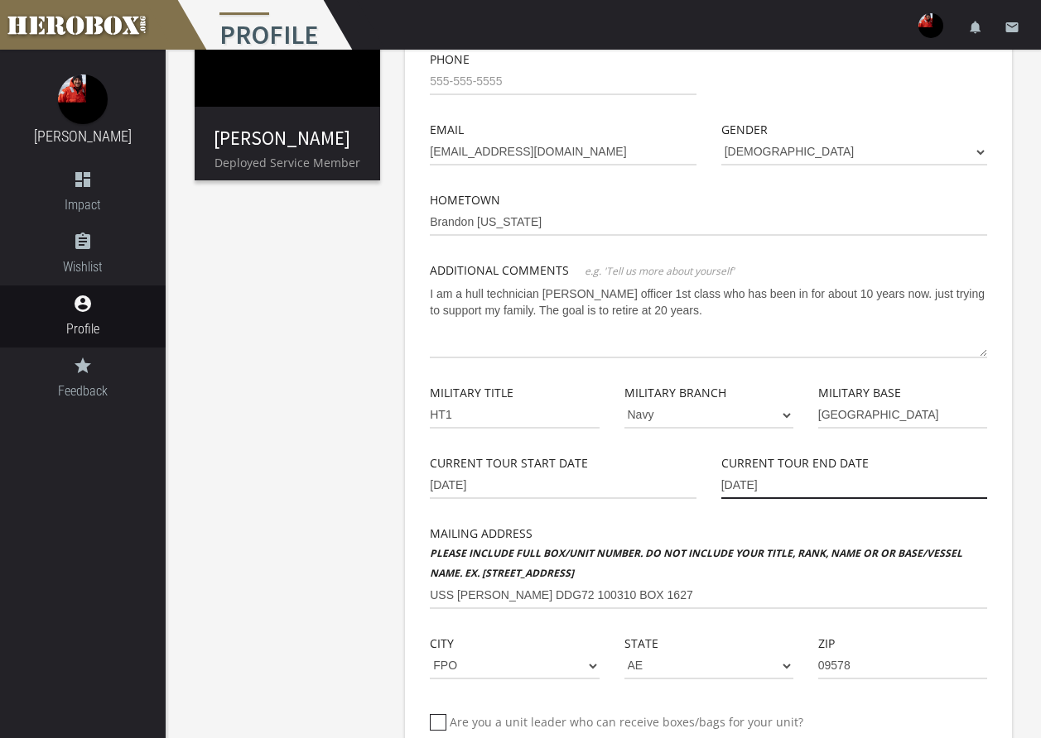
type input "[DATE]"
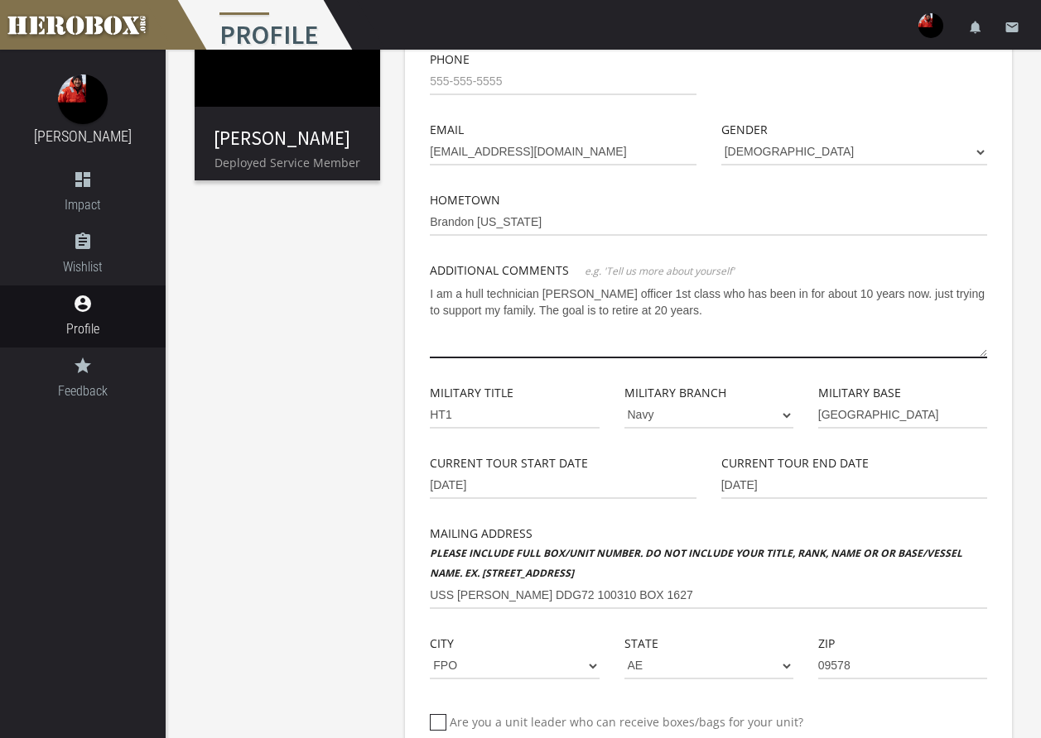
click at [478, 315] on textarea "I am a hull technician [PERSON_NAME] officer 1st class who has been in for abou…" at bounding box center [708, 320] width 557 height 78
click at [729, 313] on textarea "I am a hull technician [PERSON_NAME] officer 1st class who has been in for abou…" at bounding box center [708, 320] width 557 height 78
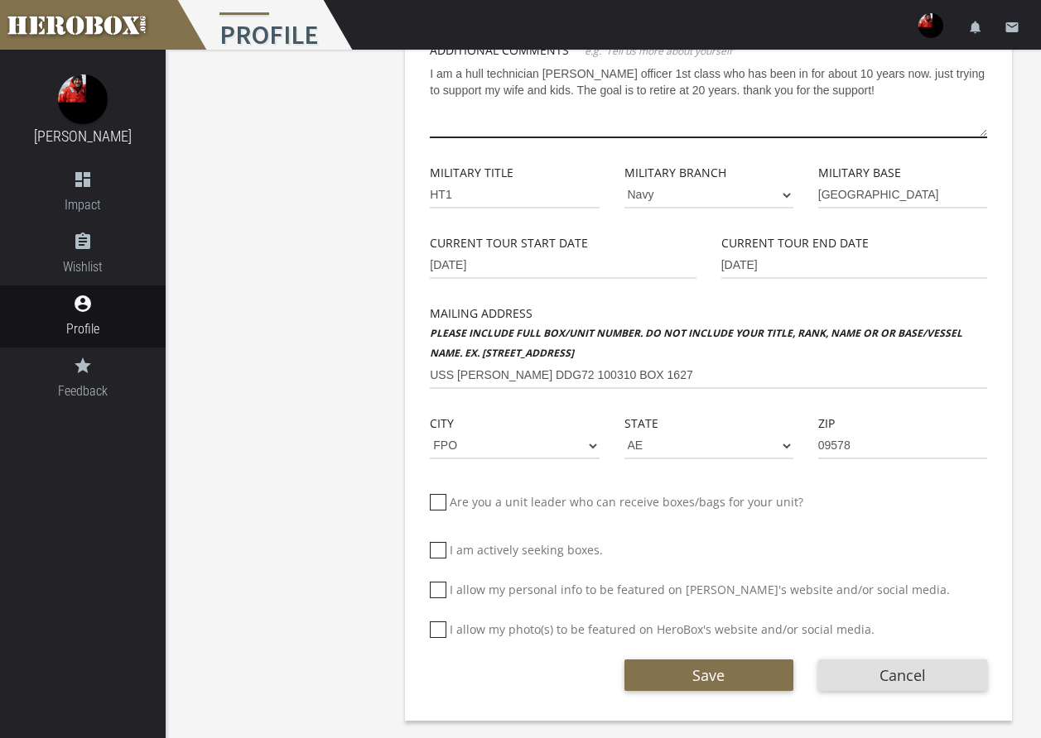
type textarea "I am a hull technician [PERSON_NAME] officer 1st class who has been in for abou…"
click at [741, 647] on div "I allow my photo(s) to be featured on HeroBox's website and/or social media." at bounding box center [708, 632] width 582 height 40
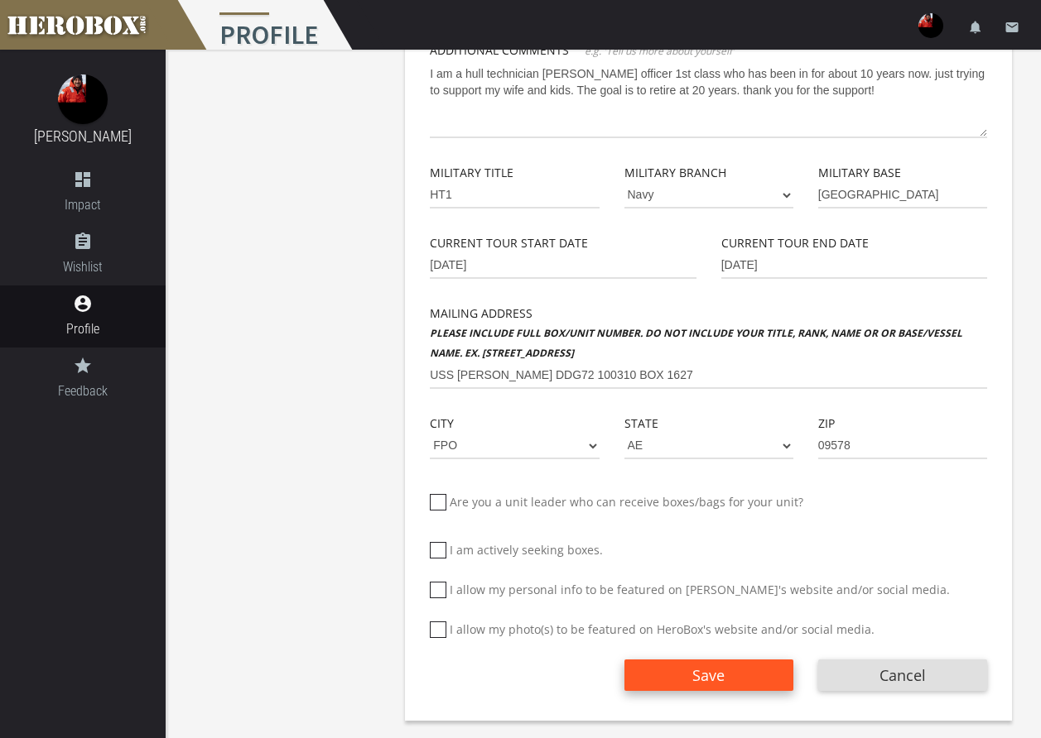
click at [742, 674] on button "Save" at bounding box center [708, 675] width 169 height 31
click at [738, 672] on button "Save" at bounding box center [708, 675] width 169 height 31
click at [737, 671] on button "Save" at bounding box center [708, 675] width 169 height 31
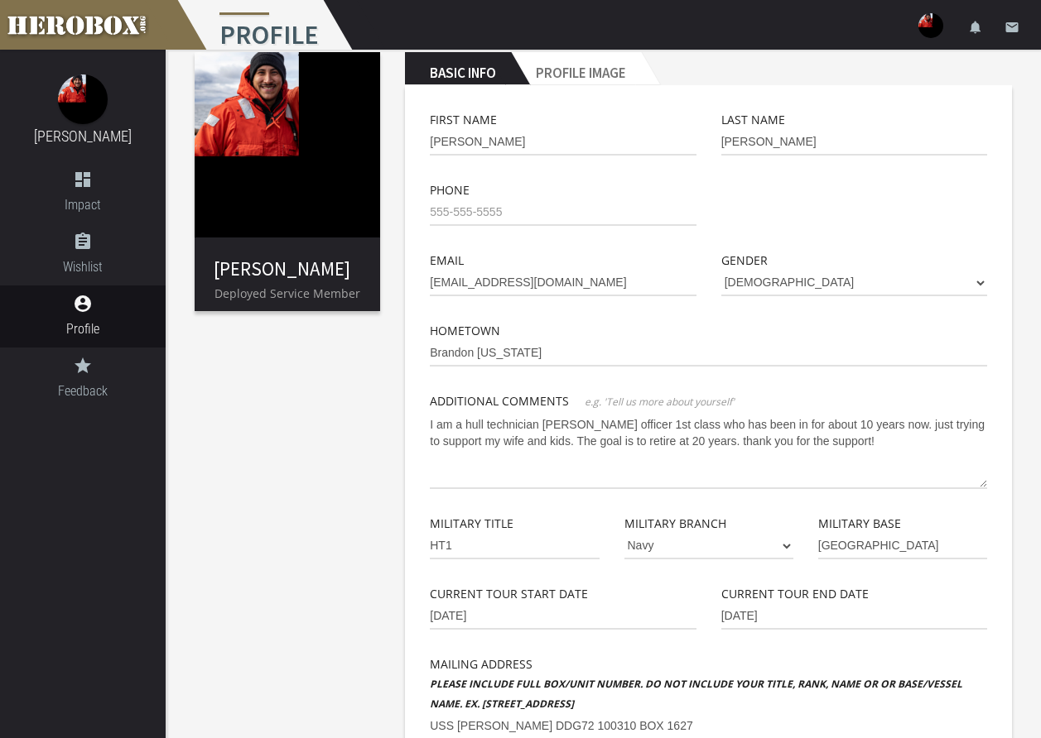
scroll to position [0, 0]
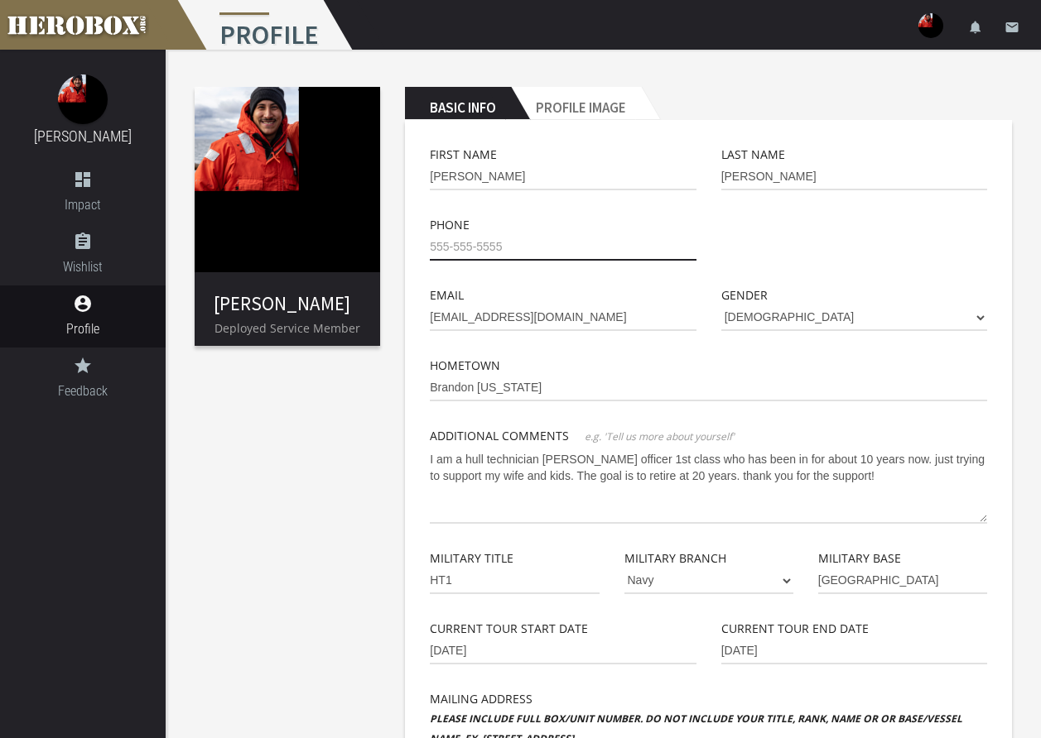
click at [624, 238] on input "tel" at bounding box center [563, 247] width 266 height 26
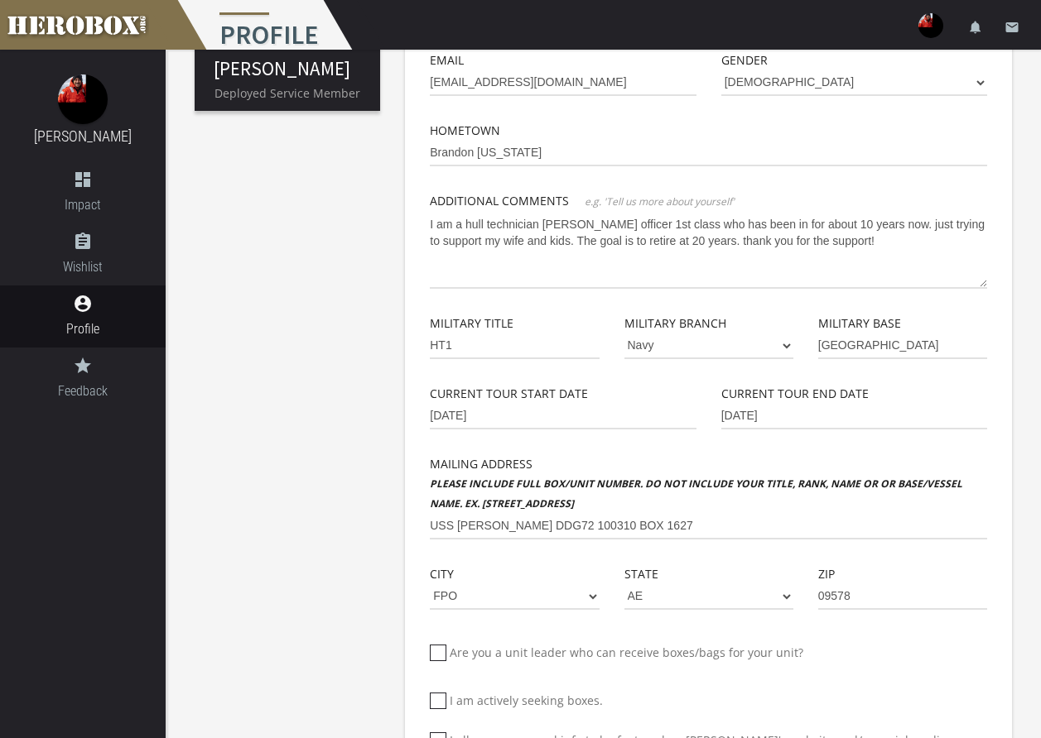
scroll to position [386, 0]
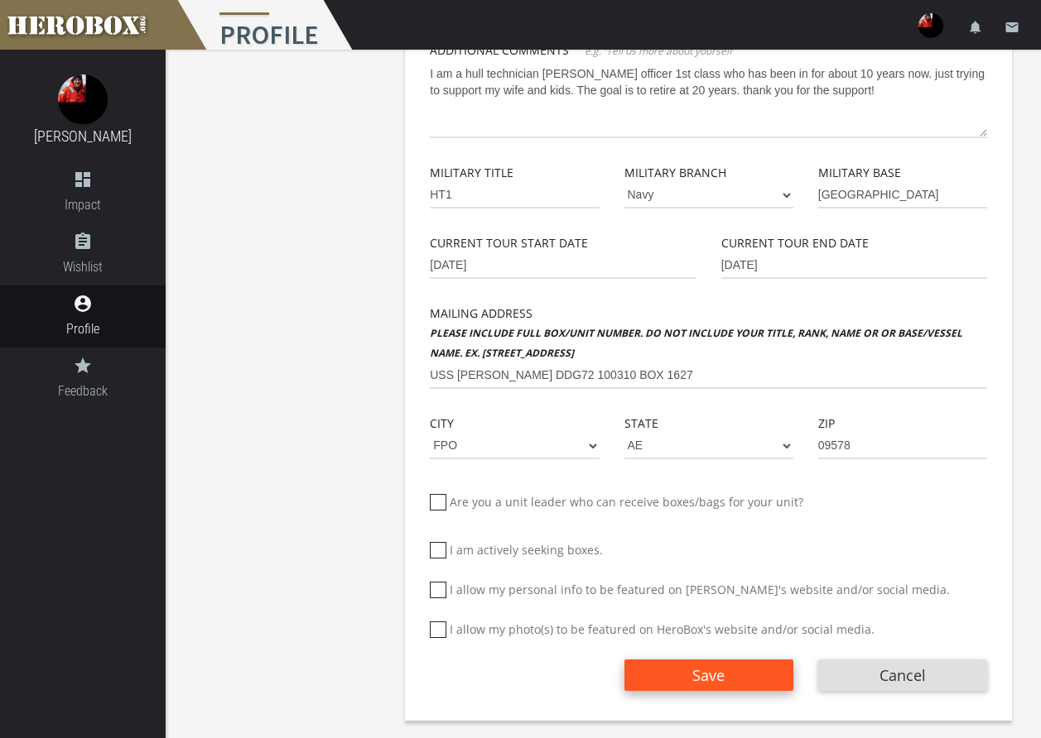
click at [685, 673] on button "Save" at bounding box center [708, 675] width 169 height 31
click at [712, 678] on span "Save" at bounding box center [708, 676] width 32 height 20
click at [743, 694] on div "Save Cancel" at bounding box center [708, 684] width 557 height 65
drag, startPoint x: 742, startPoint y: 687, endPoint x: 737, endPoint y: 676, distance: 12.6
click at [741, 685] on button "Save" at bounding box center [708, 675] width 169 height 31
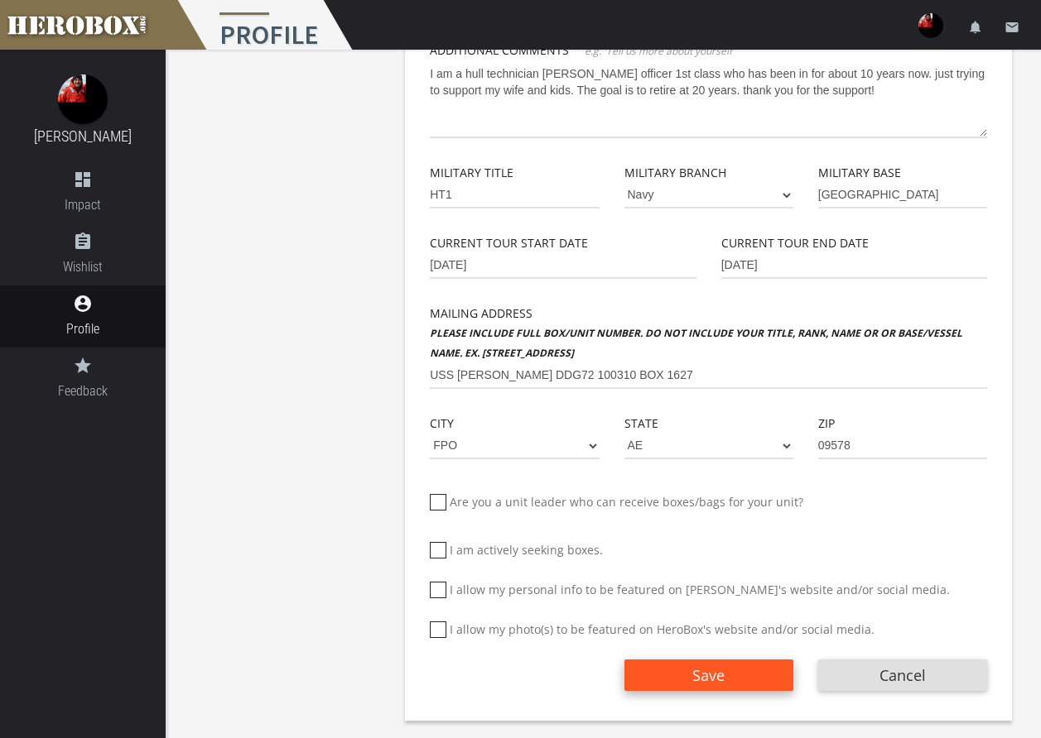
click at [737, 676] on button "Save" at bounding box center [708, 675] width 169 height 31
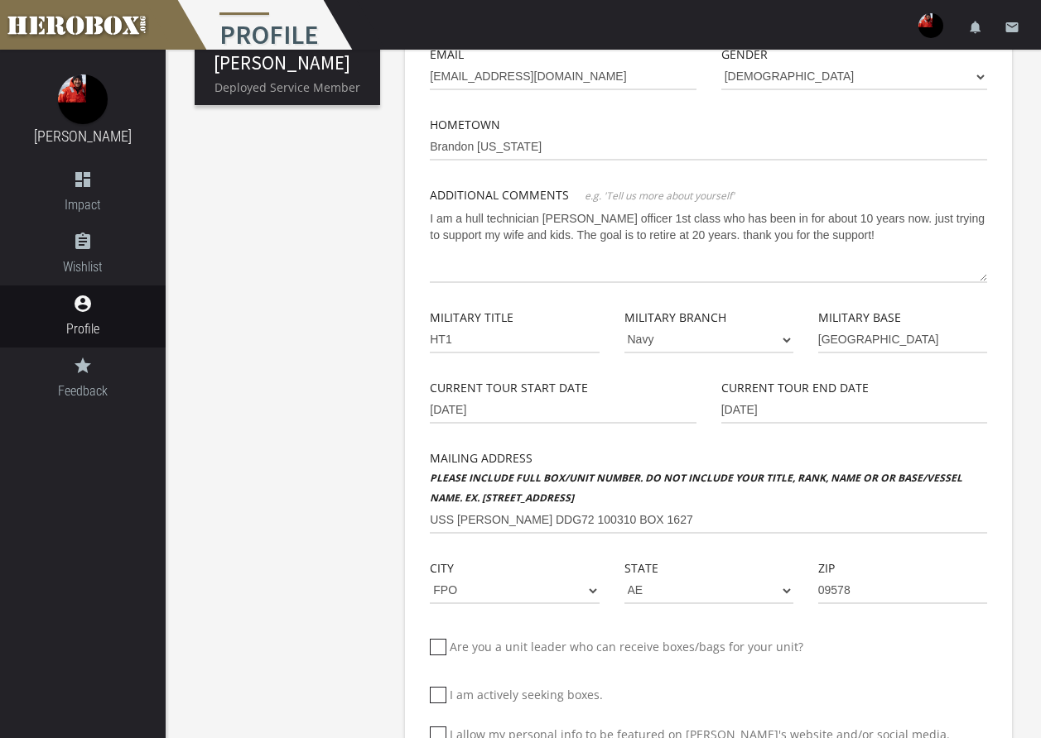
scroll to position [0, 0]
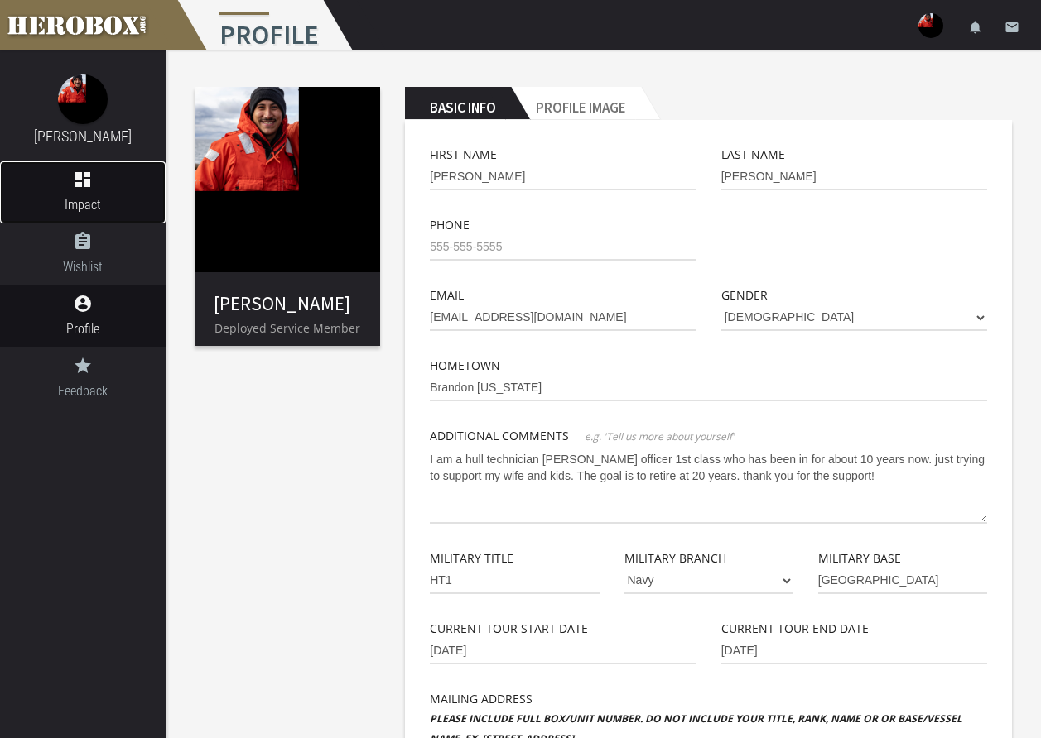
click at [104, 190] on link "dashboard Impact" at bounding box center [83, 192] width 166 height 62
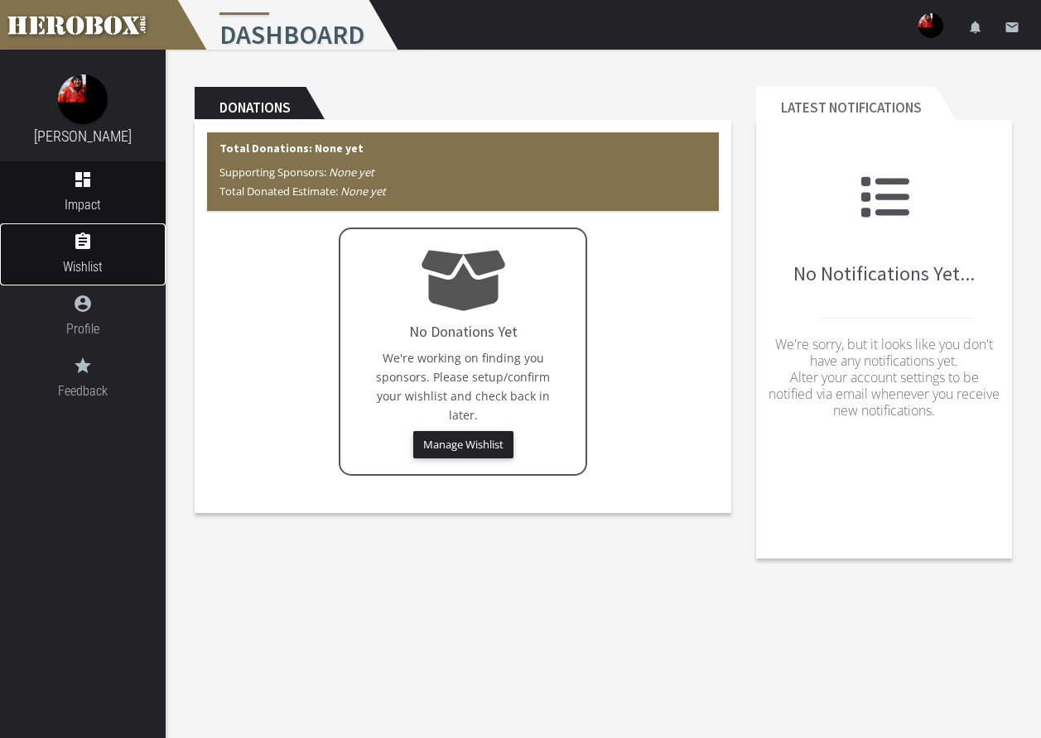
click at [115, 239] on icon "assignment" at bounding box center [83, 242] width 166 height 20
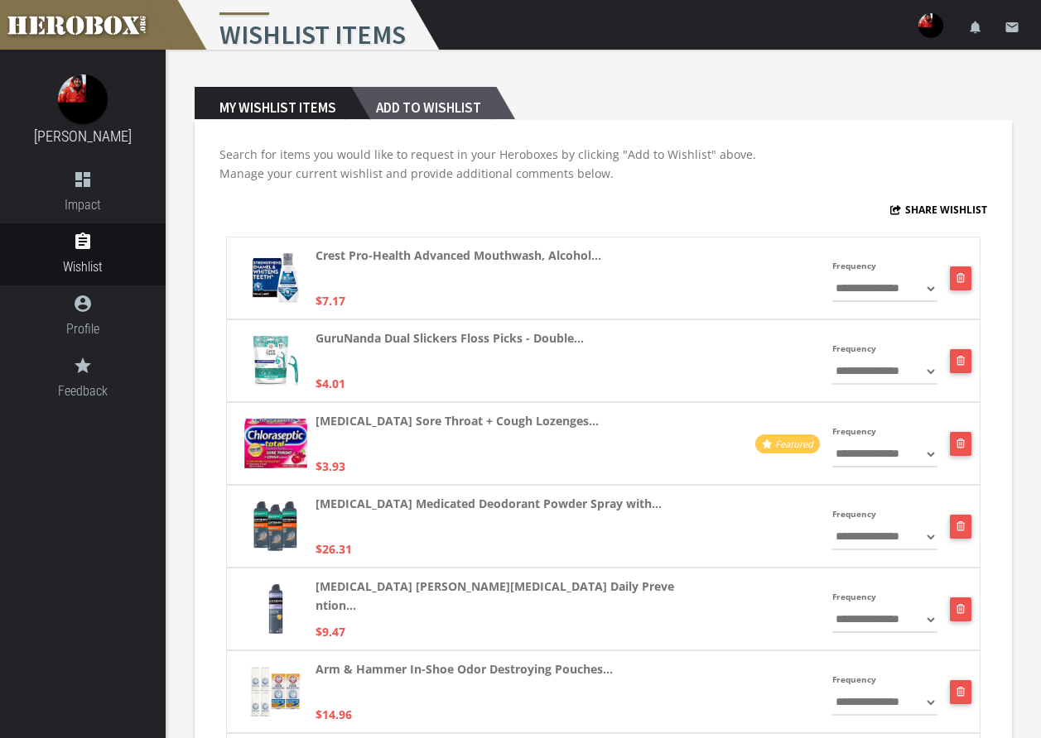
click at [451, 103] on h2 "Add to Wishlist" at bounding box center [423, 103] width 145 height 33
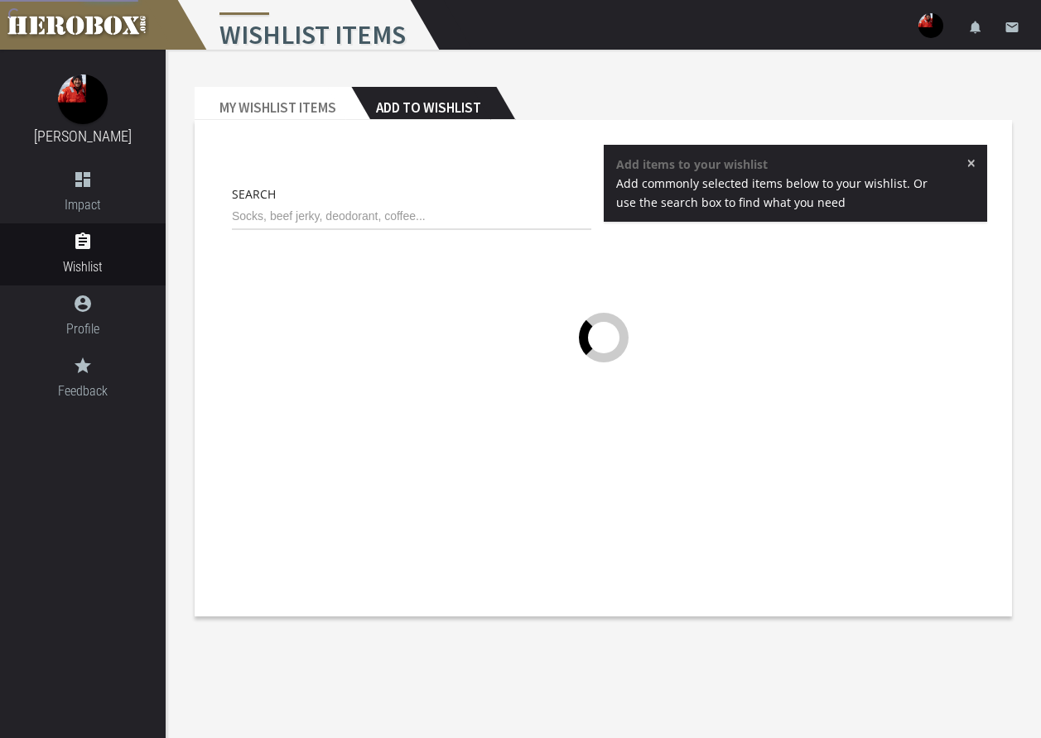
click at [398, 200] on div "Search" at bounding box center [411, 208] width 359 height 46
click at [396, 204] on input "text" at bounding box center [411, 217] width 359 height 26
type input "rack"
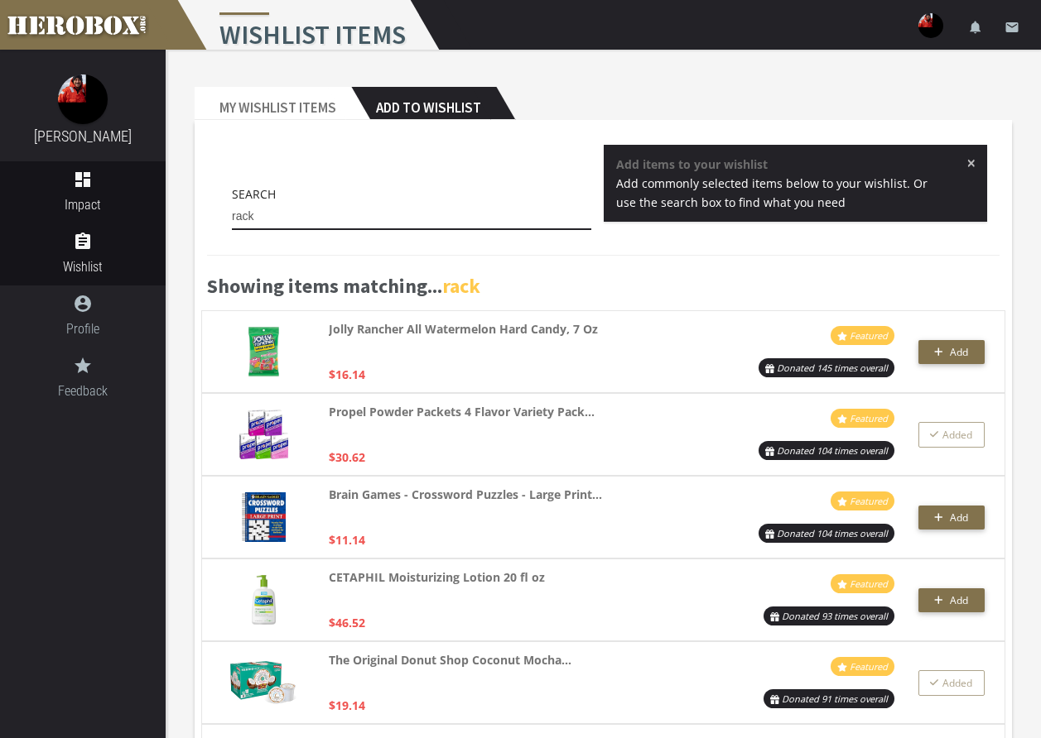
drag, startPoint x: 293, startPoint y: 214, endPoint x: 147, endPoint y: 215, distance: 146.5
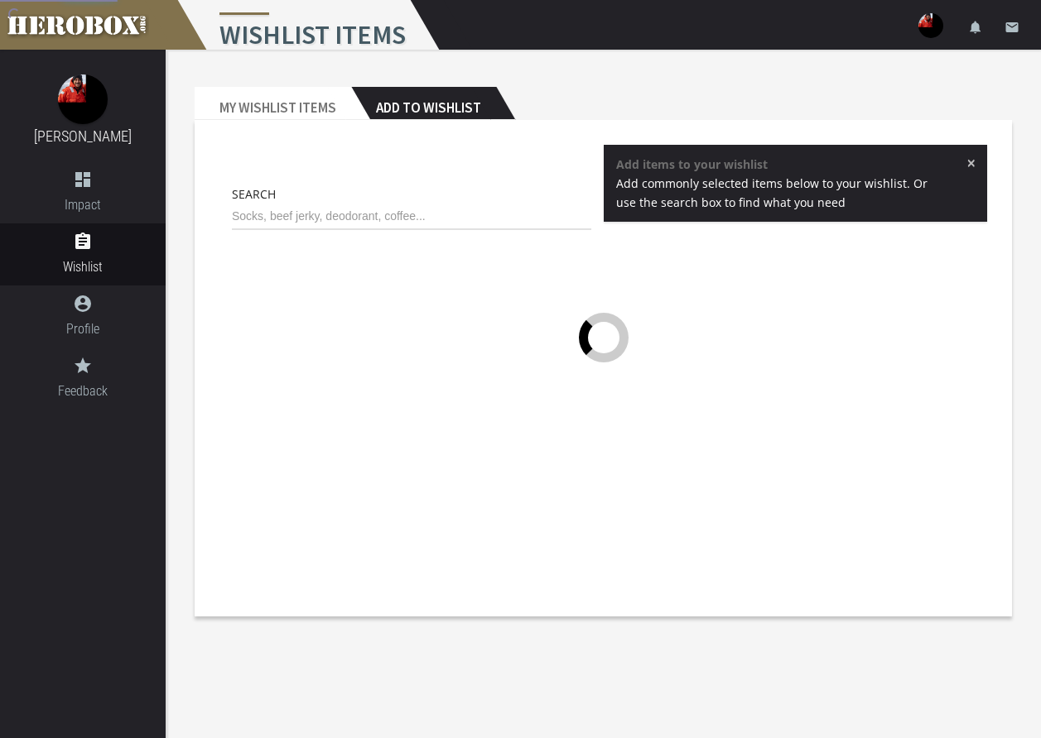
click at [409, 111] on h2 "Add to Wishlist" at bounding box center [423, 103] width 145 height 33
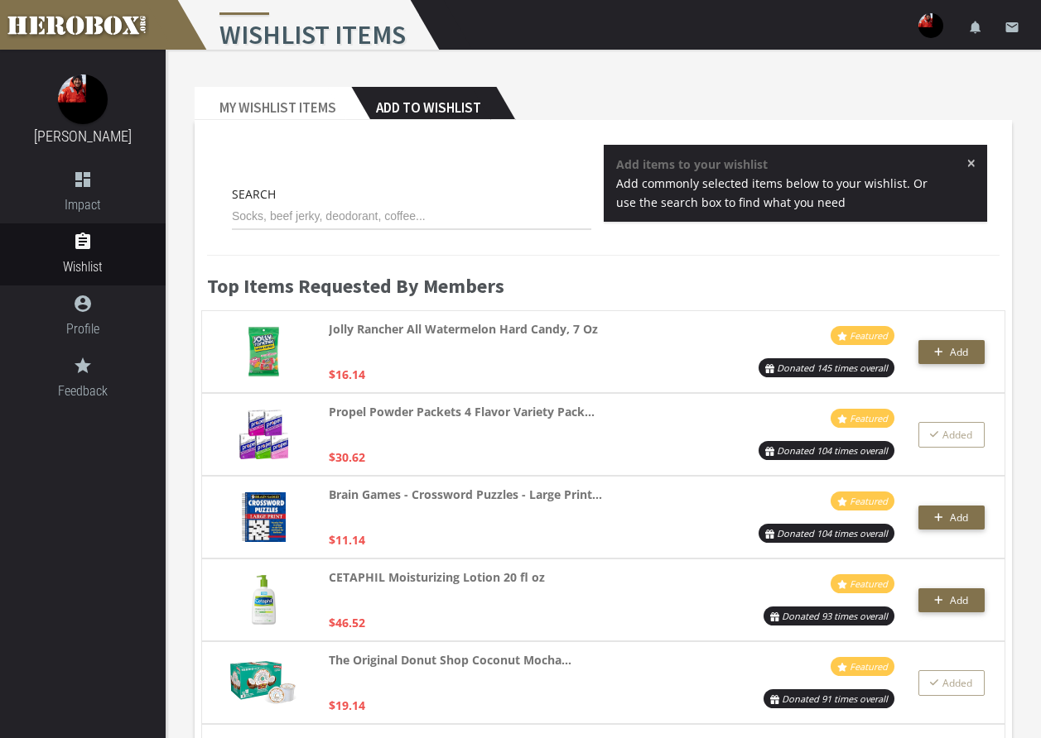
click at [416, 104] on h2 "Add to Wishlist" at bounding box center [423, 103] width 145 height 33
click at [345, 219] on input "text" at bounding box center [411, 217] width 359 height 26
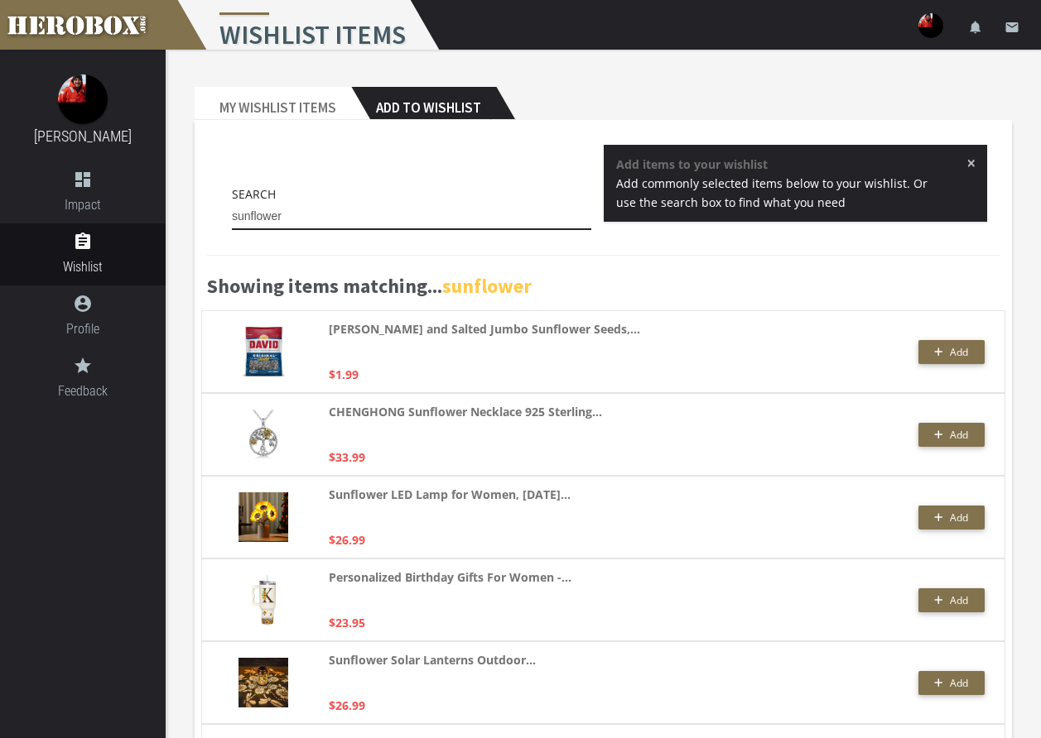
click at [391, 211] on input "sunflower" at bounding box center [411, 217] width 359 height 26
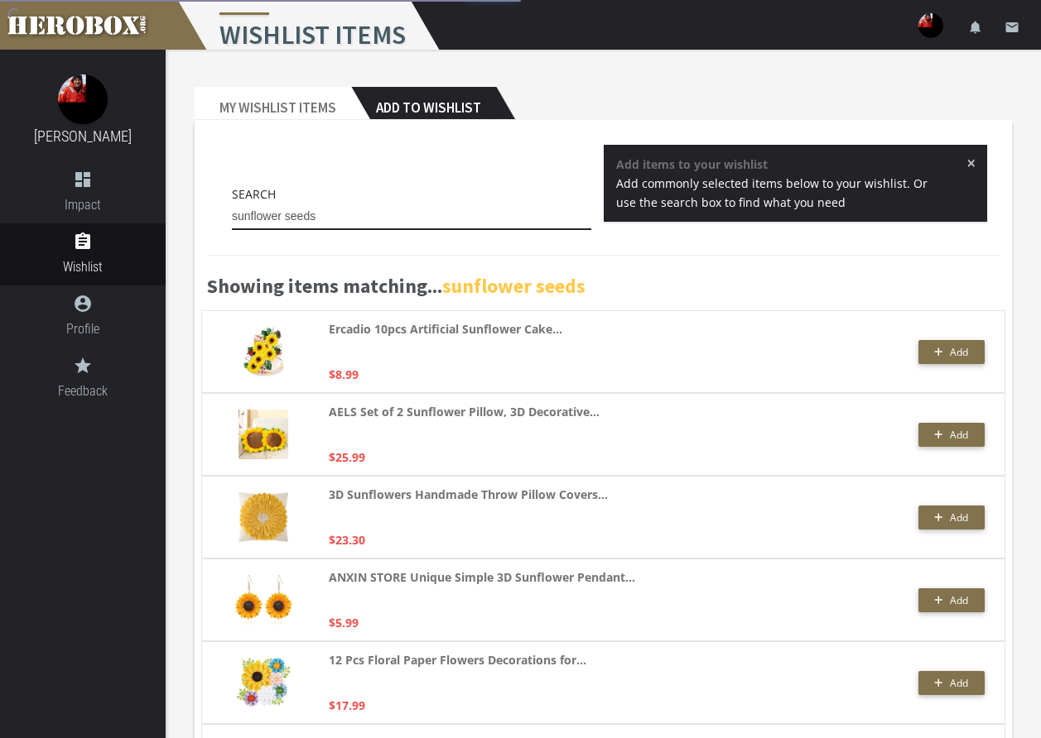
type input "sunflower seeds"
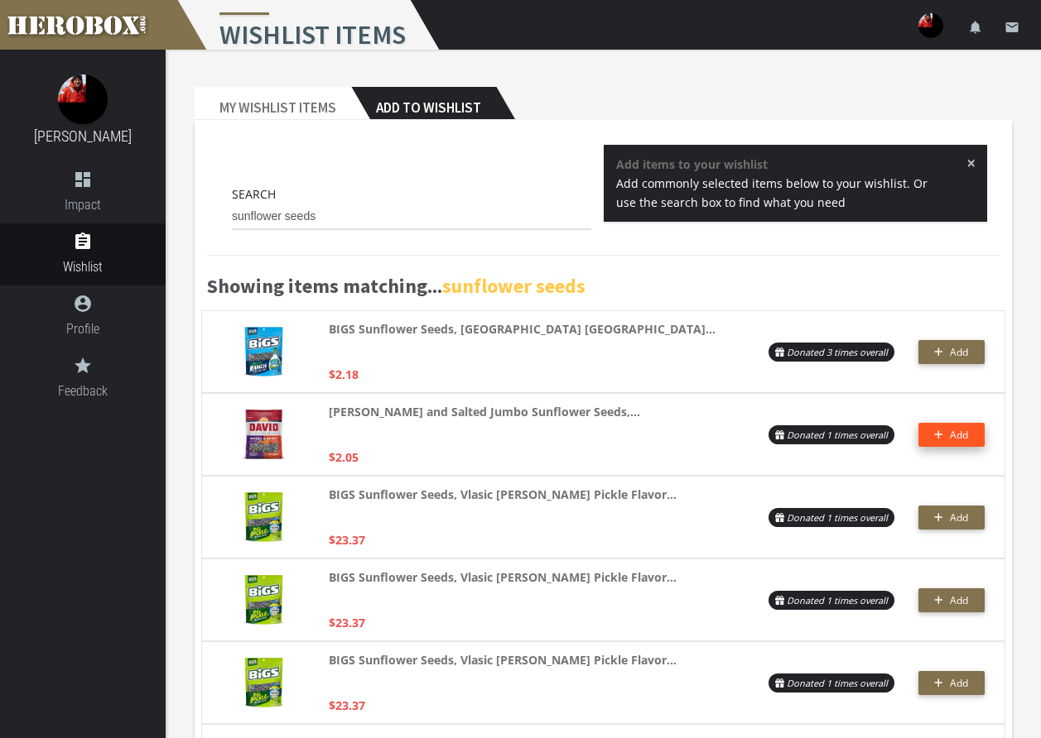
click at [945, 430] on span "Add" at bounding box center [951, 435] width 34 height 14
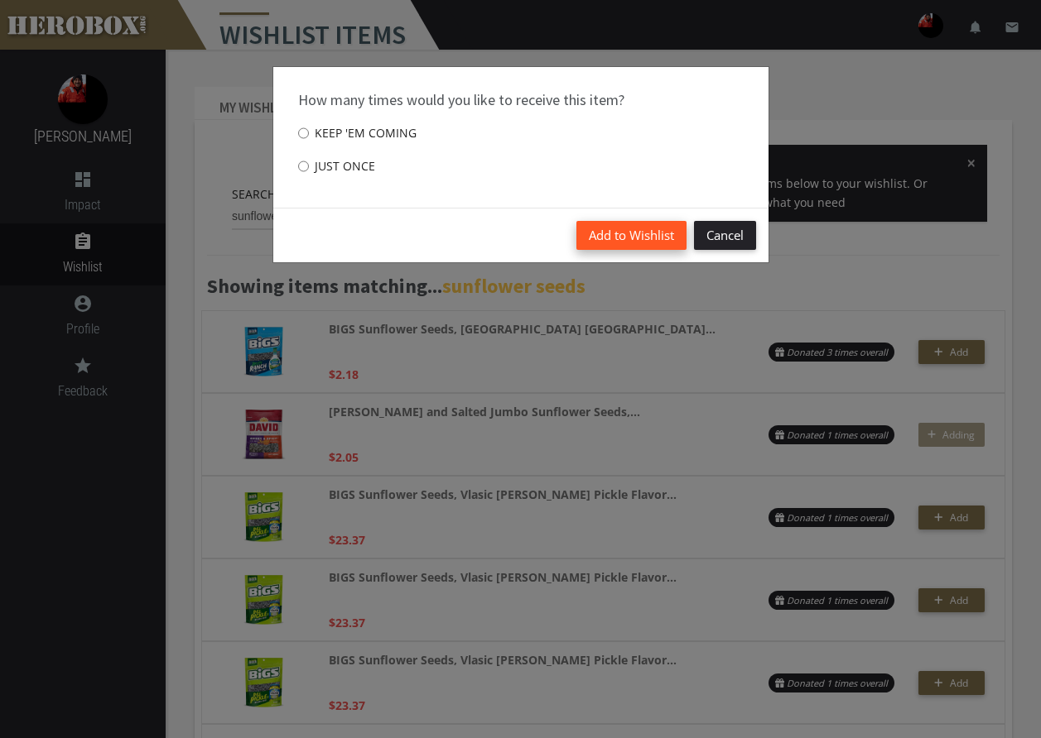
click at [633, 224] on button "Add to Wishlist" at bounding box center [631, 235] width 110 height 29
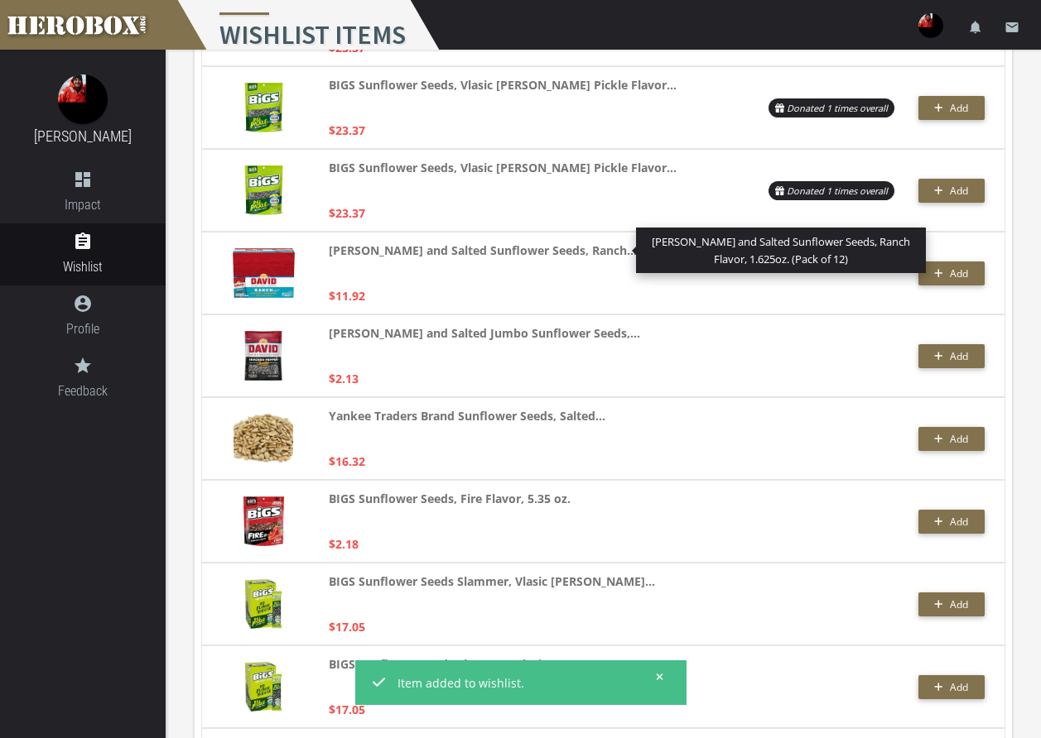
scroll to position [497, 0]
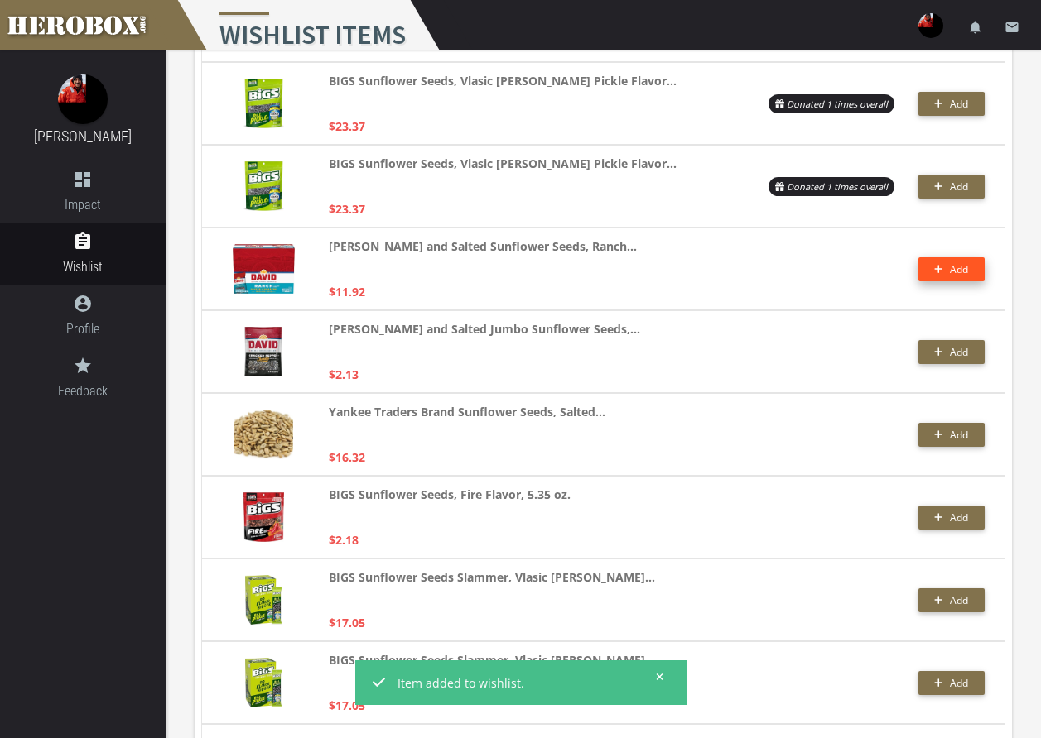
click at [939, 262] on button "Add" at bounding box center [951, 269] width 66 height 24
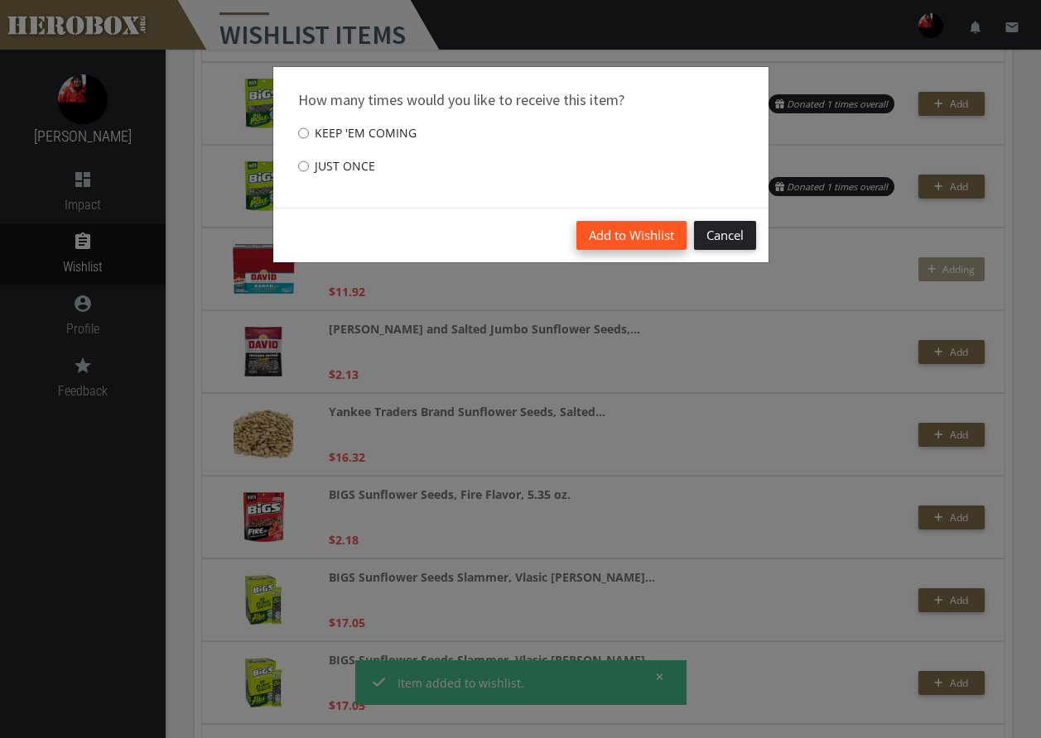
click at [636, 237] on button "Add to Wishlist" at bounding box center [631, 235] width 110 height 29
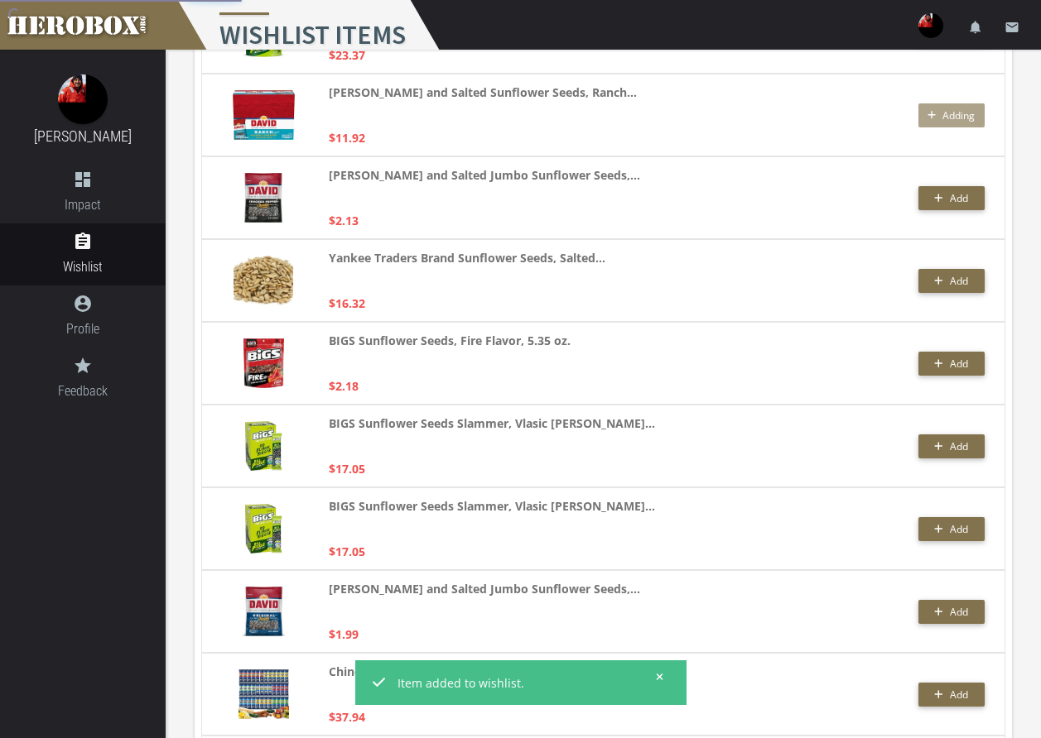
scroll to position [662, 0]
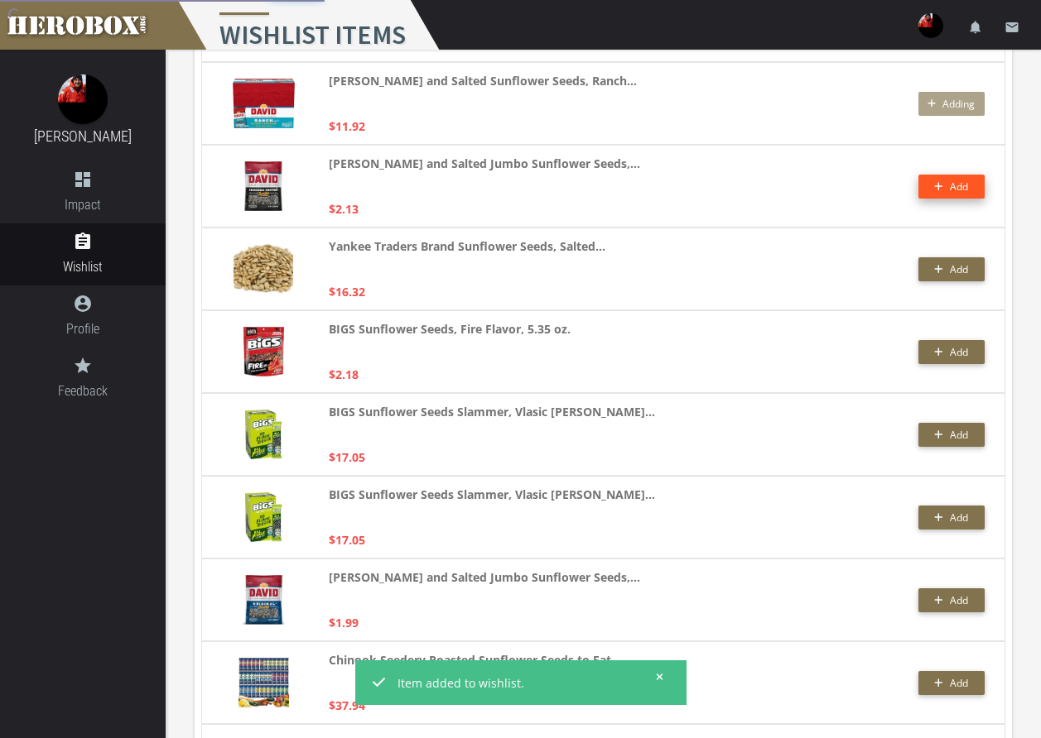
click at [957, 186] on button "Add" at bounding box center [951, 187] width 66 height 24
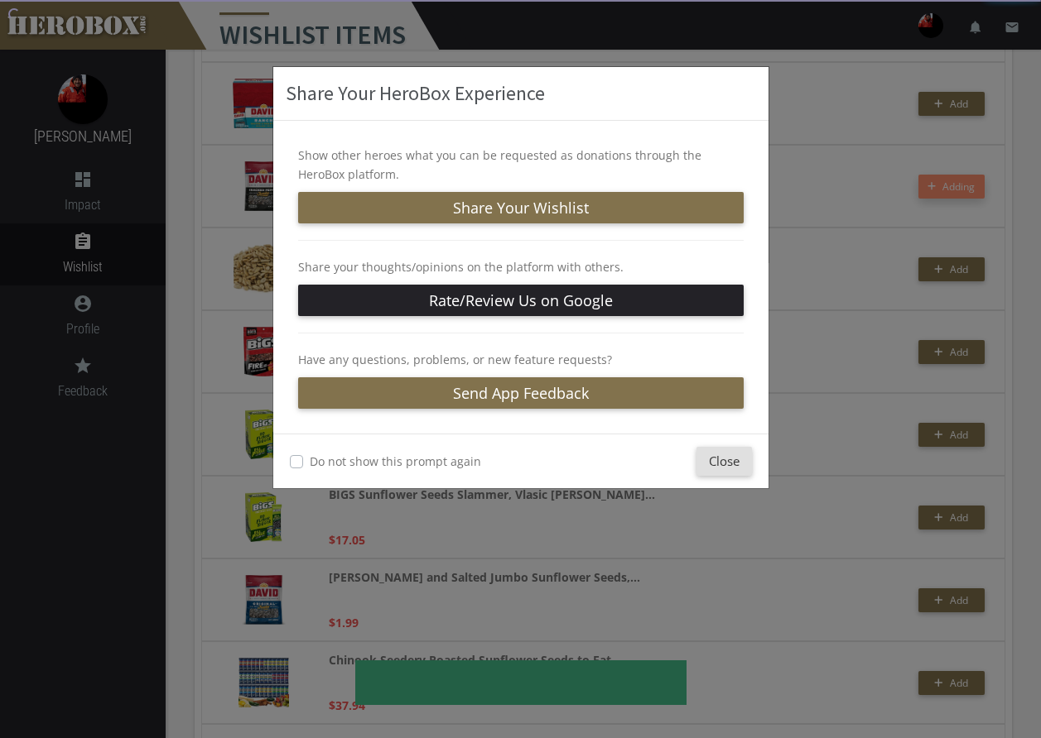
click at [649, 235] on div "Show other heroes what you can be requested as donations through the HeroBox pl…" at bounding box center [520, 277] width 495 height 313
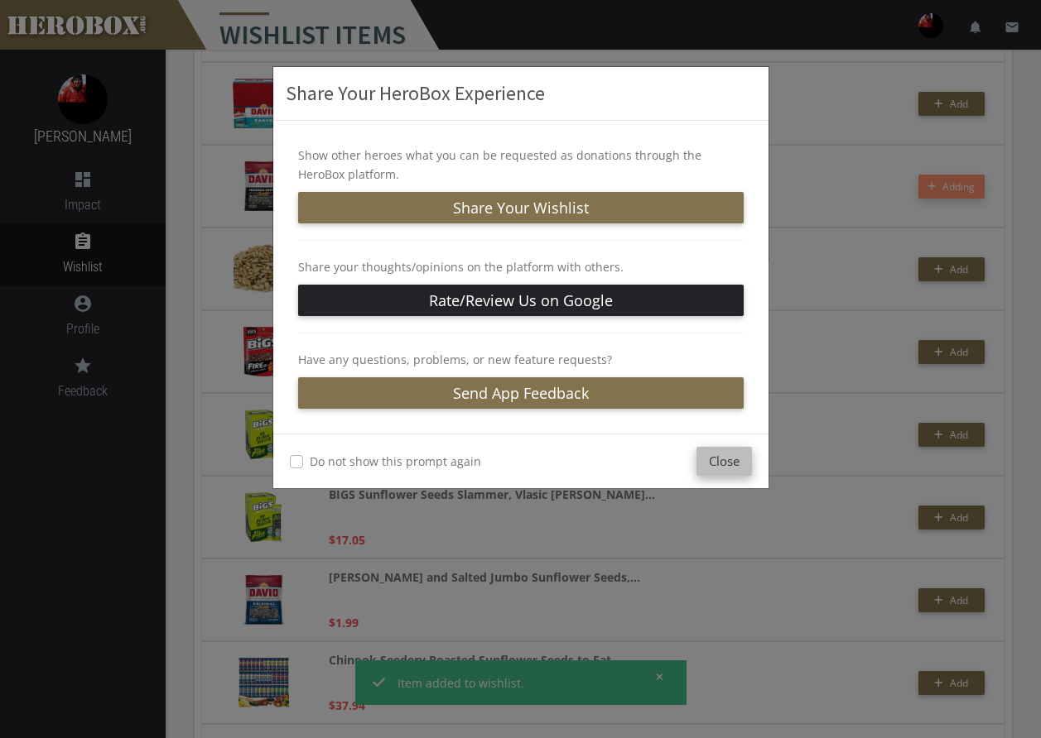
click at [723, 457] on button "Close" at bounding box center [723, 461] width 55 height 29
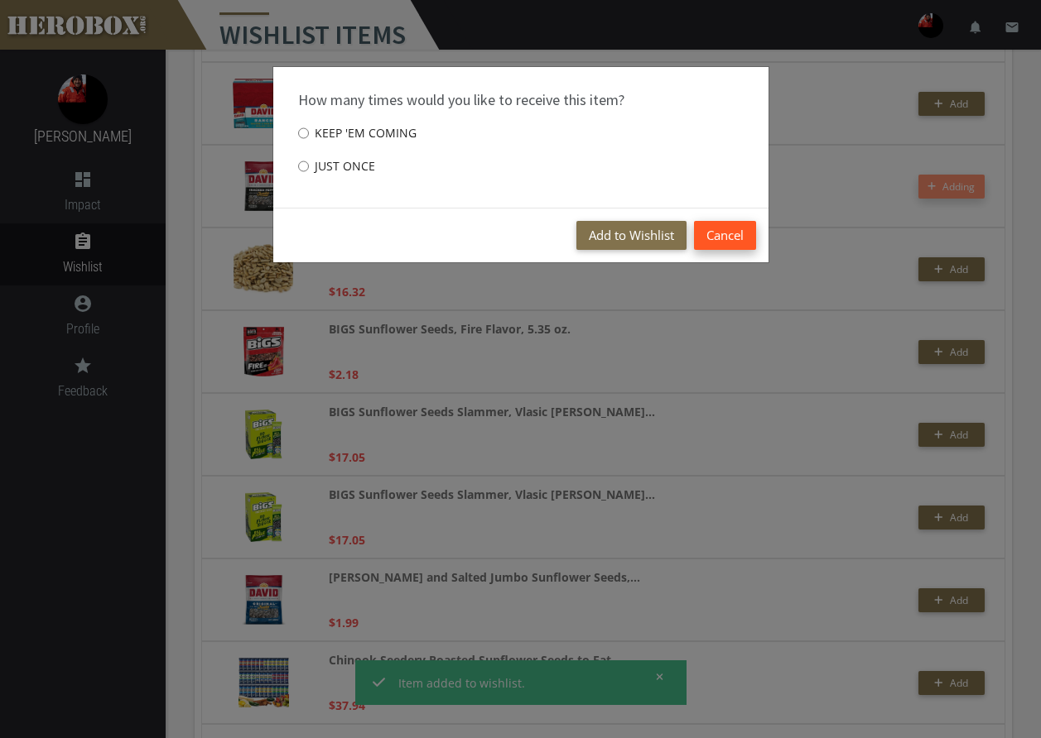
click at [719, 232] on button "Cancel" at bounding box center [725, 235] width 62 height 29
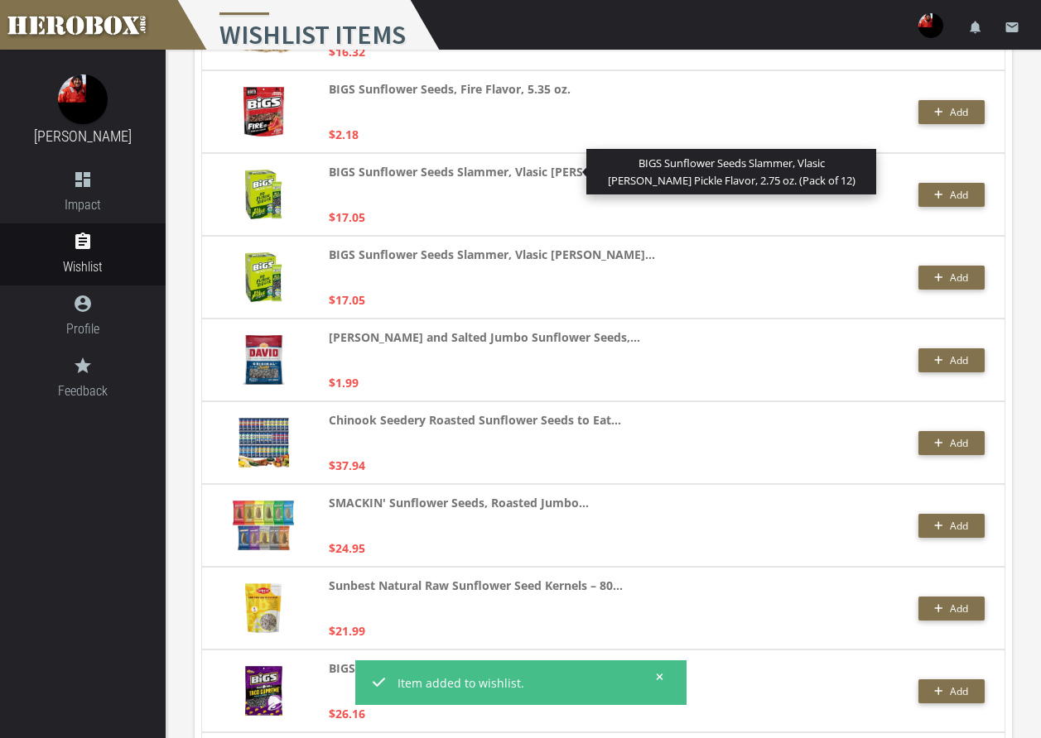
scroll to position [911, 0]
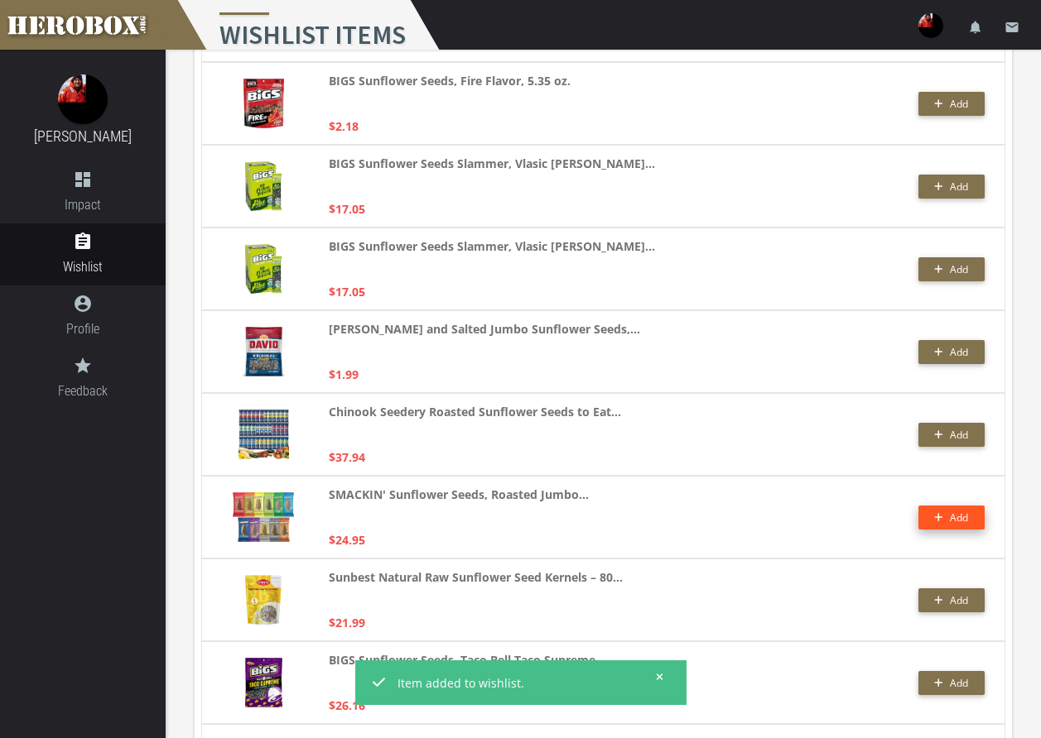
click at [961, 513] on button "Add" at bounding box center [951, 518] width 66 height 24
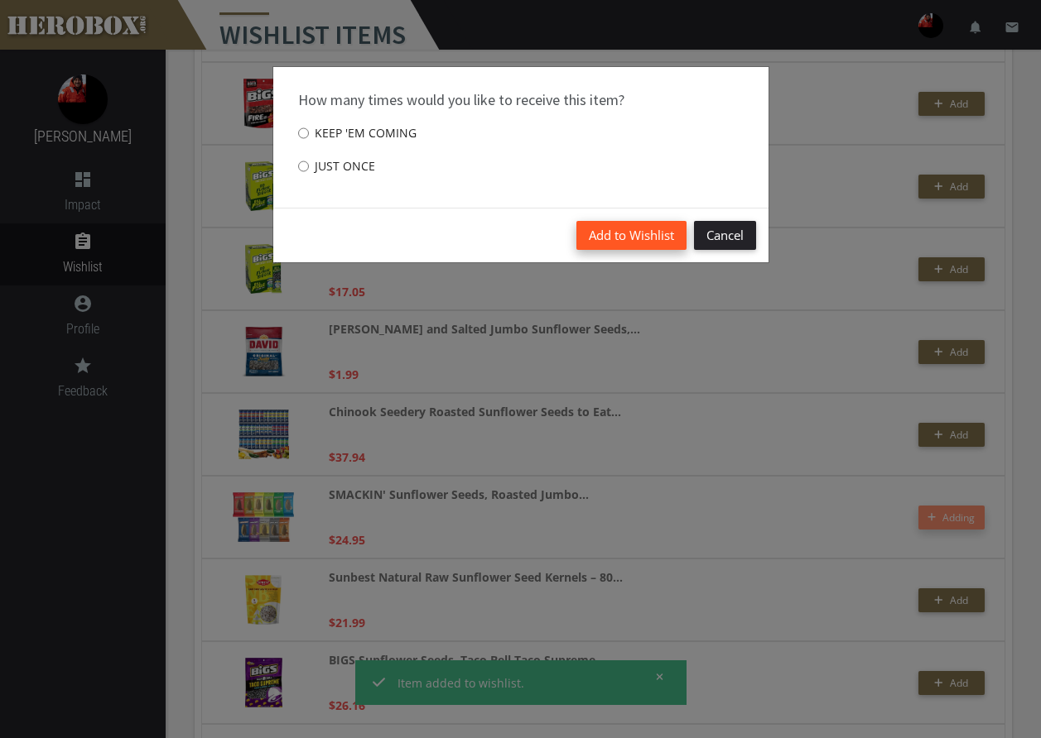
click at [613, 227] on button "Add to Wishlist" at bounding box center [631, 235] width 110 height 29
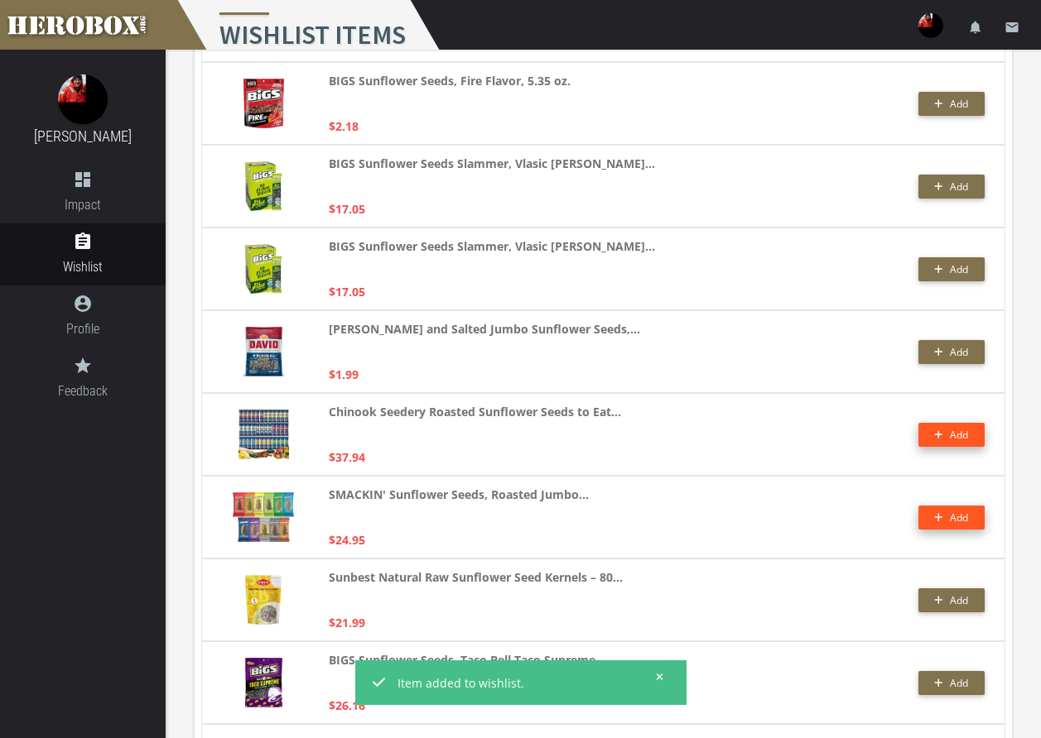
click at [959, 434] on button "Add" at bounding box center [951, 435] width 66 height 24
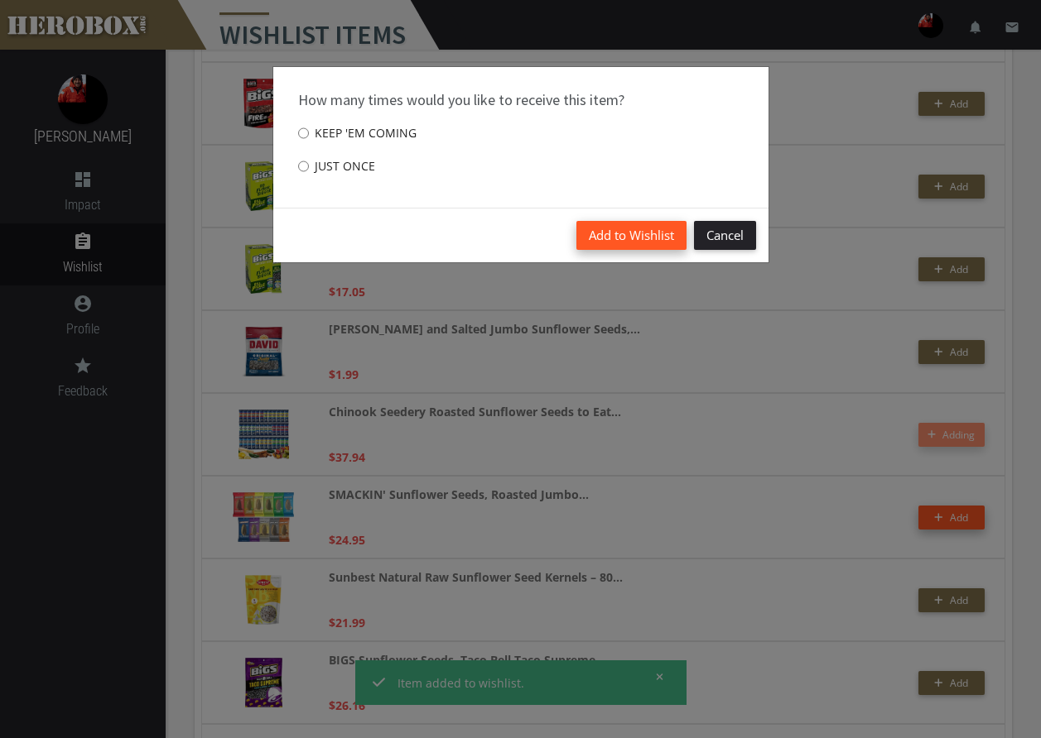
click at [637, 239] on button "Add to Wishlist" at bounding box center [631, 235] width 110 height 29
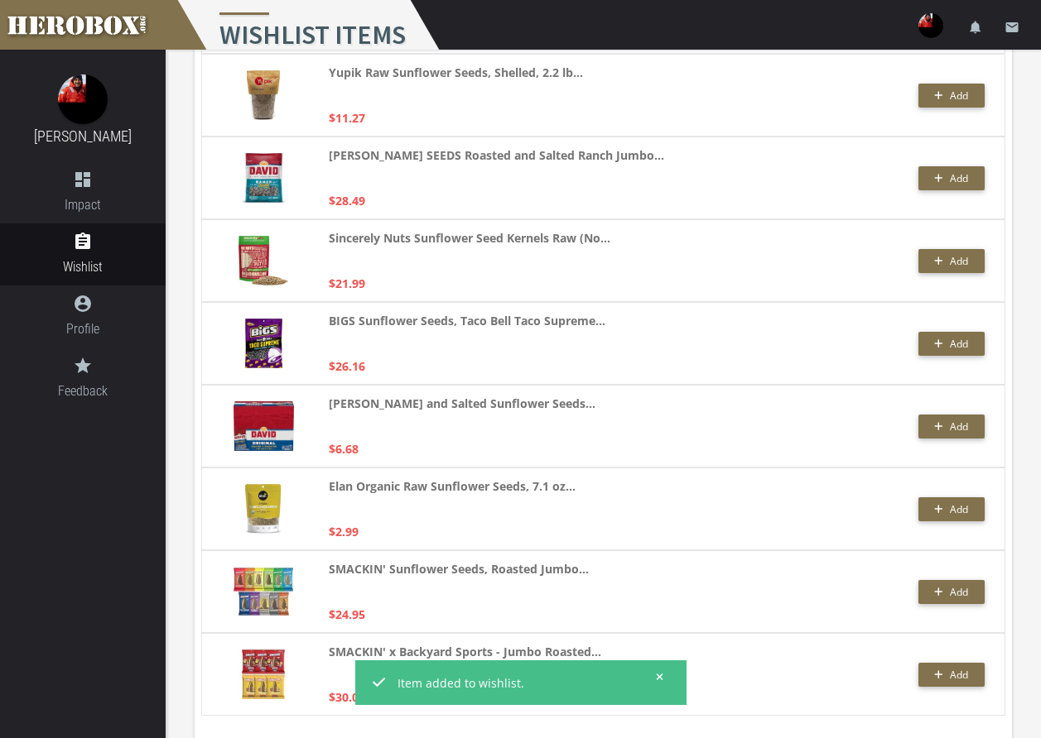
scroll to position [4416, 0]
